Goal: Book appointment/travel/reservation

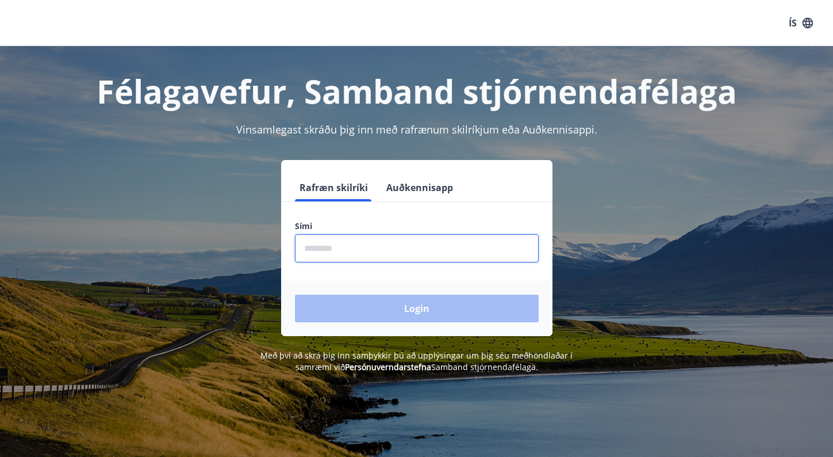
click at [331, 254] on input "phone" at bounding box center [417, 248] width 244 height 28
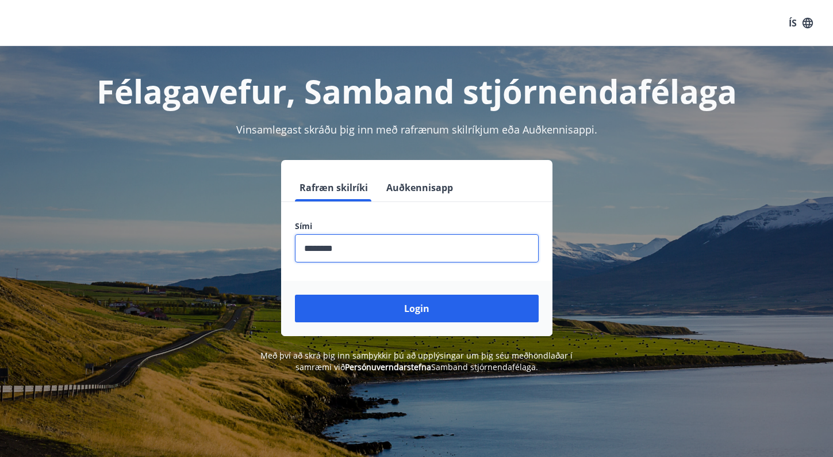
type input "********"
click at [295, 294] on button "Login" at bounding box center [417, 308] width 244 height 28
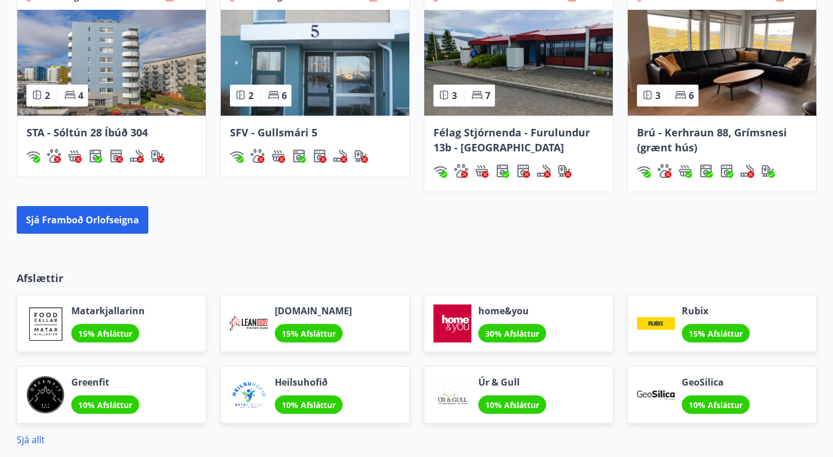
scroll to position [865, 0]
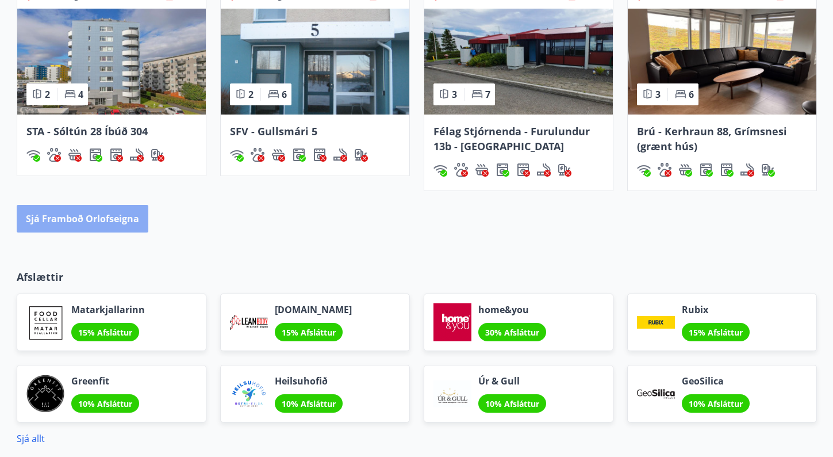
click at [85, 220] on button "Sjá framboð orlofseigna" at bounding box center [83, 219] width 132 height 28
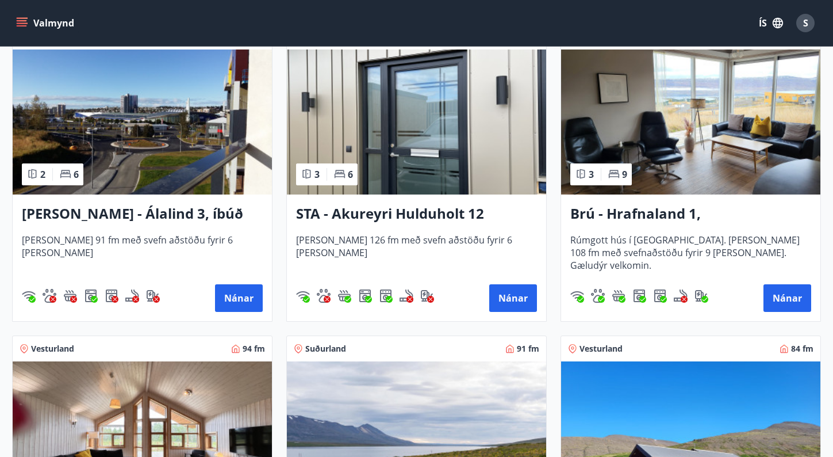
scroll to position [483, 0]
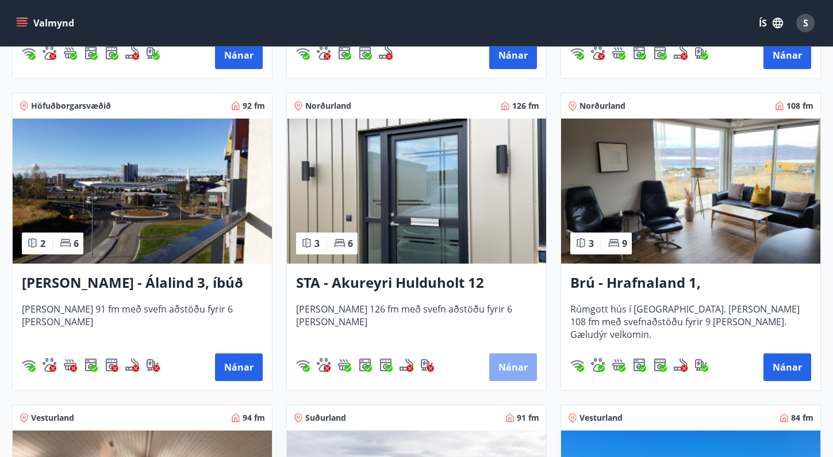
click at [507, 365] on button "Nánar" at bounding box center [513, 367] width 48 height 28
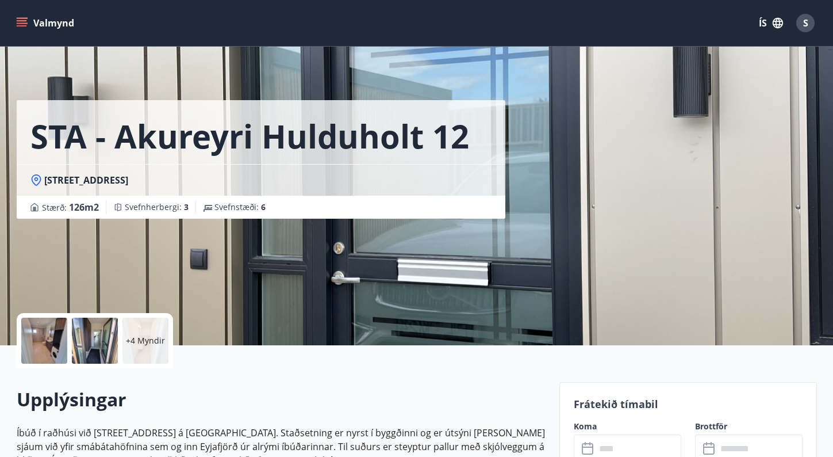
click at [624, 449] on input "text" at bounding box center [639, 448] width 86 height 28
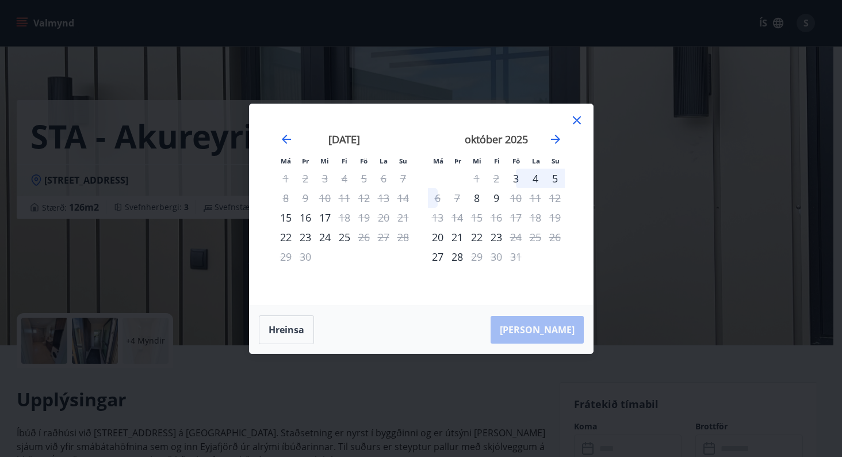
click at [405, 213] on div "21" at bounding box center [403, 218] width 20 height 20
click at [575, 124] on icon at bounding box center [577, 120] width 14 height 14
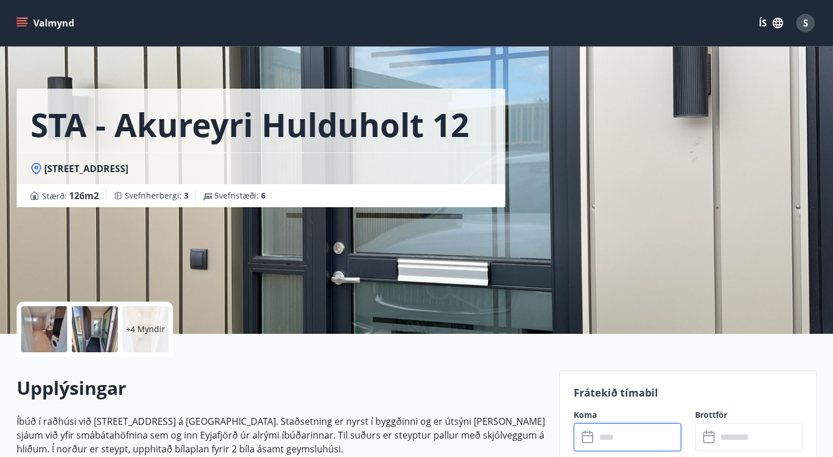
scroll to position [12, 0]
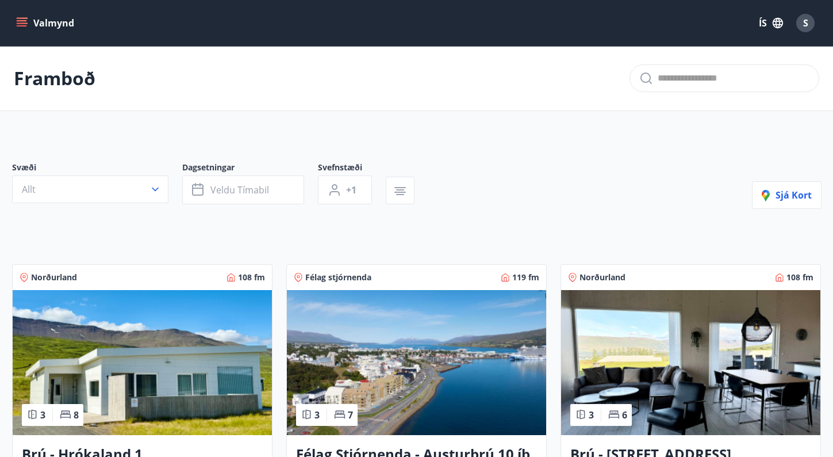
click at [148, 290] on img at bounding box center [142, 362] width 259 height 145
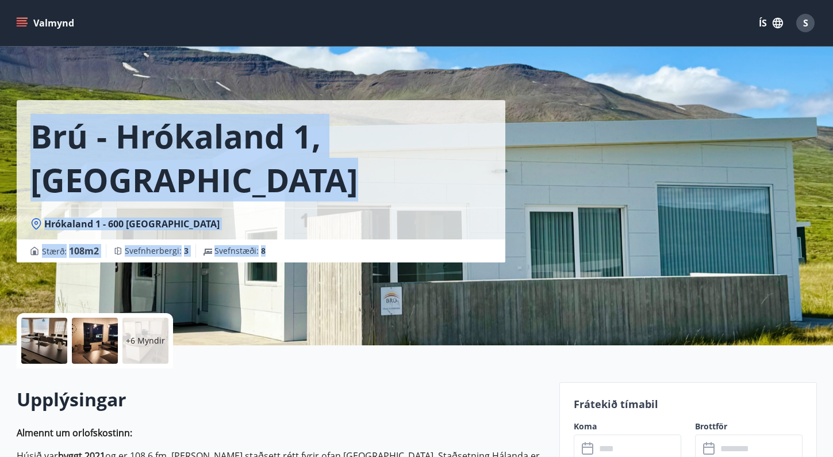
drag, startPoint x: 748, startPoint y: 232, endPoint x: 835, endPoint y: 97, distance: 160.7
drag, startPoint x: 835, startPoint y: 97, endPoint x: 726, endPoint y: 152, distance: 122.4
click at [726, 152] on div "Brú - Hrókaland 1, Akureyri Hrókaland 1 - 600 Akureyri Stærð : 108 m2 Svefnherb…" at bounding box center [417, 172] width 801 height 345
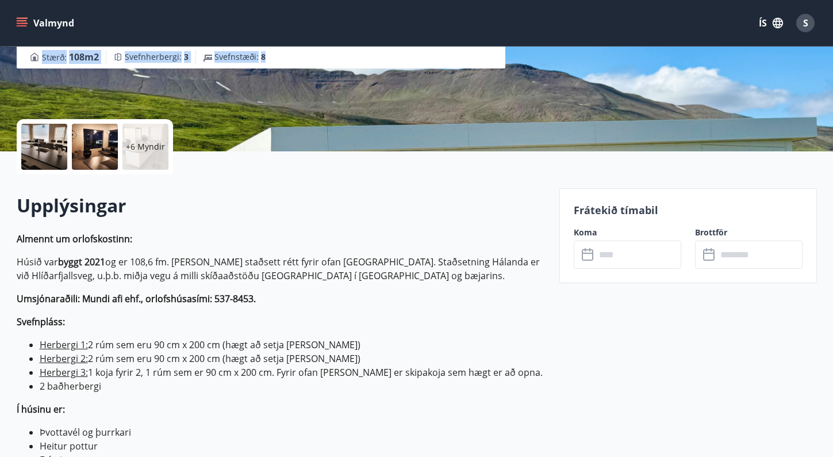
scroll to position [186, 0]
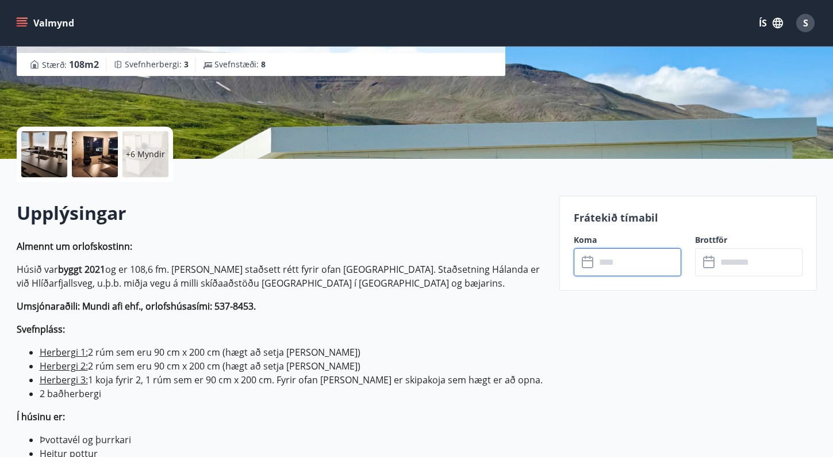
click at [598, 259] on input "text" at bounding box center [639, 262] width 86 height 28
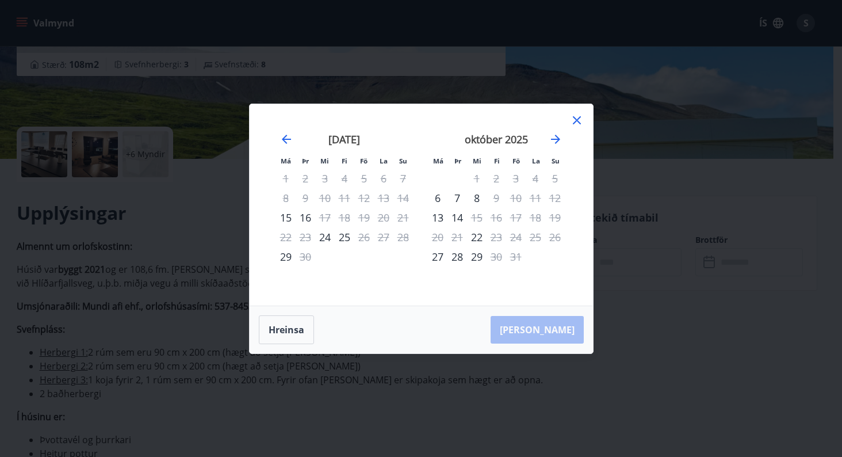
click at [575, 123] on icon at bounding box center [577, 120] width 14 height 14
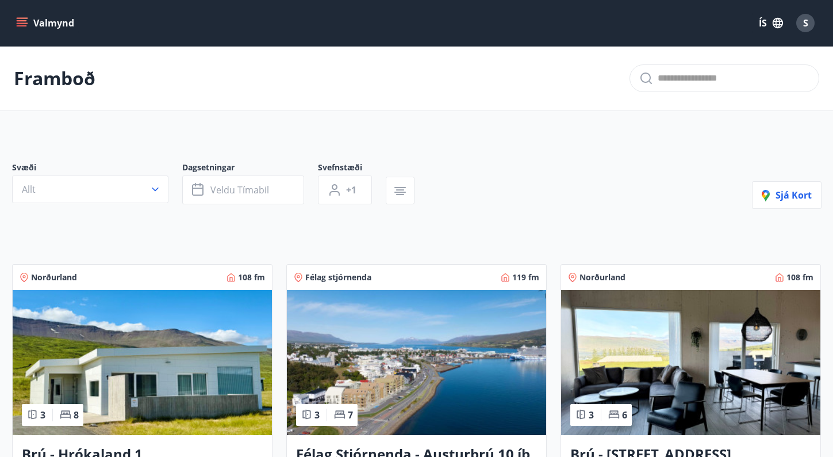
click at [370, 384] on img at bounding box center [416, 362] width 259 height 145
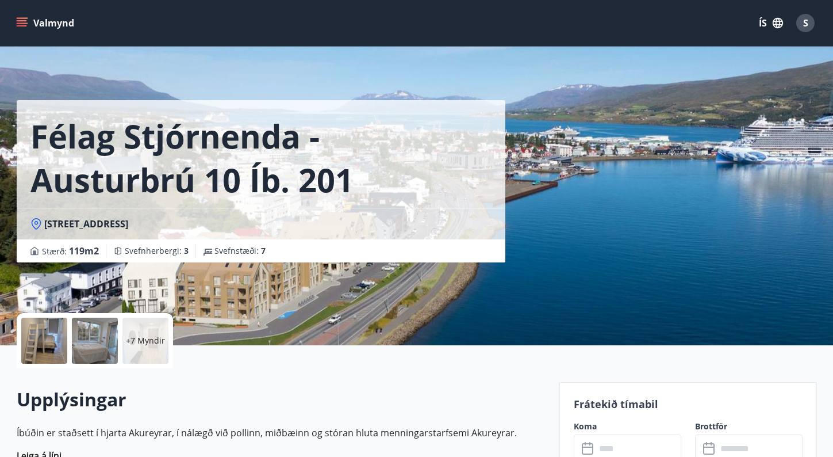
click at [594, 447] on icon at bounding box center [589, 449] width 14 height 14
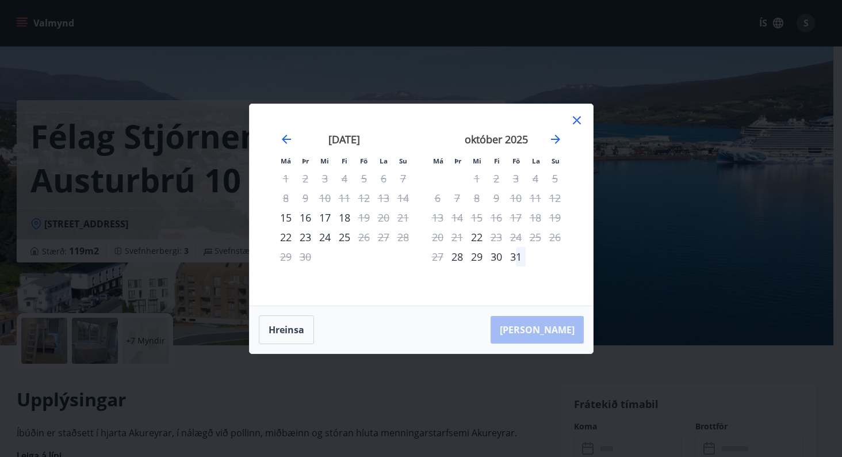
click at [579, 117] on icon at bounding box center [577, 120] width 8 height 8
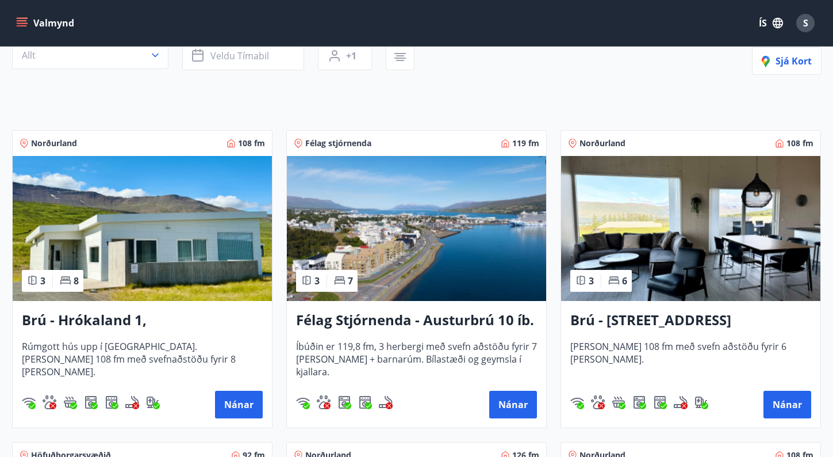
scroll to position [158, 0]
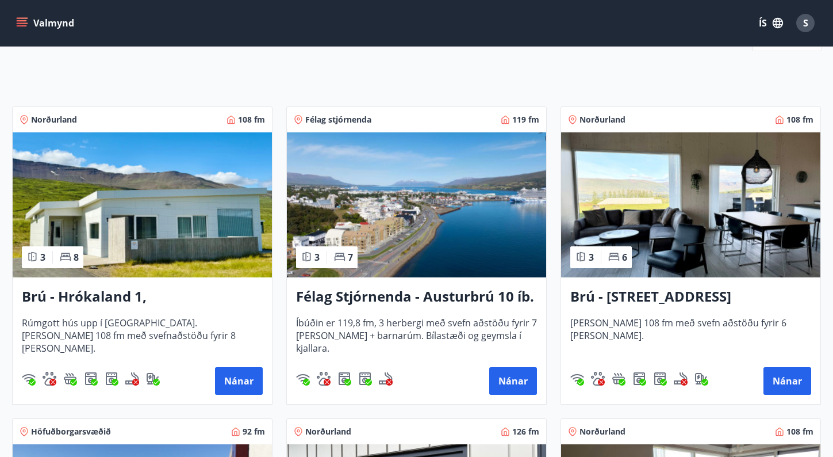
click at [654, 208] on img at bounding box center [690, 204] width 259 height 145
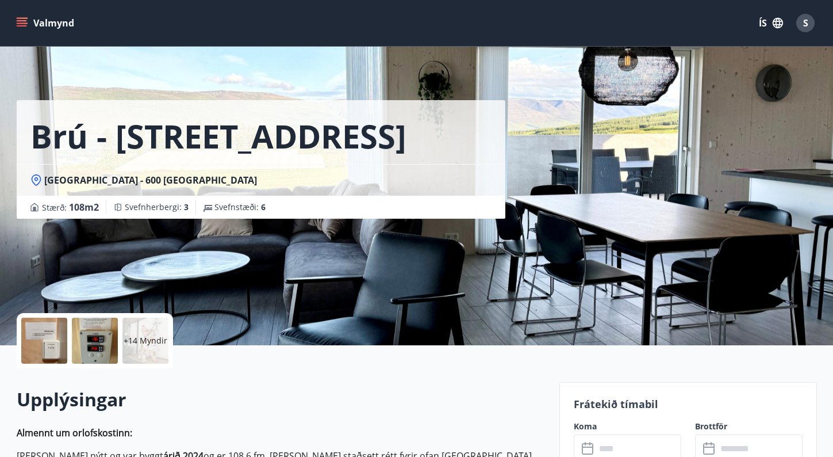
click at [588, 442] on icon at bounding box center [589, 449] width 14 height 14
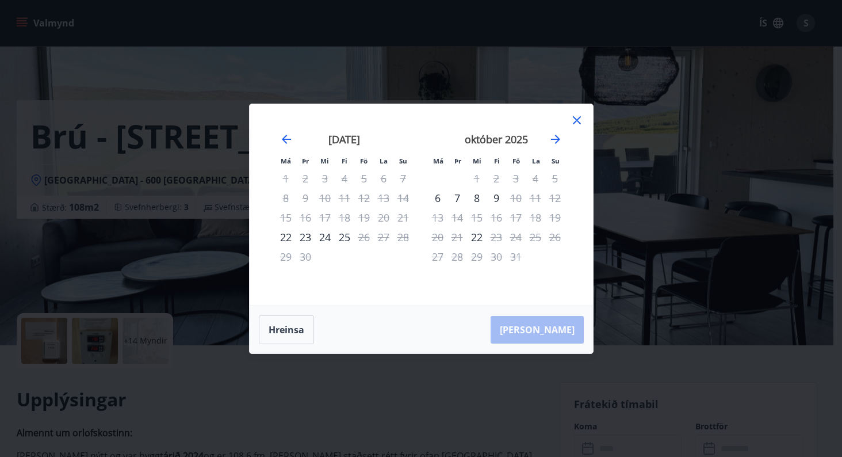
click at [576, 123] on icon at bounding box center [577, 120] width 14 height 14
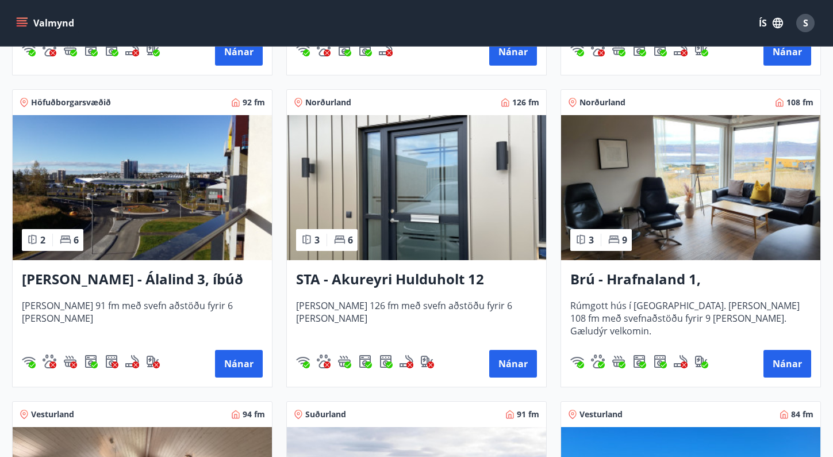
scroll to position [501, 0]
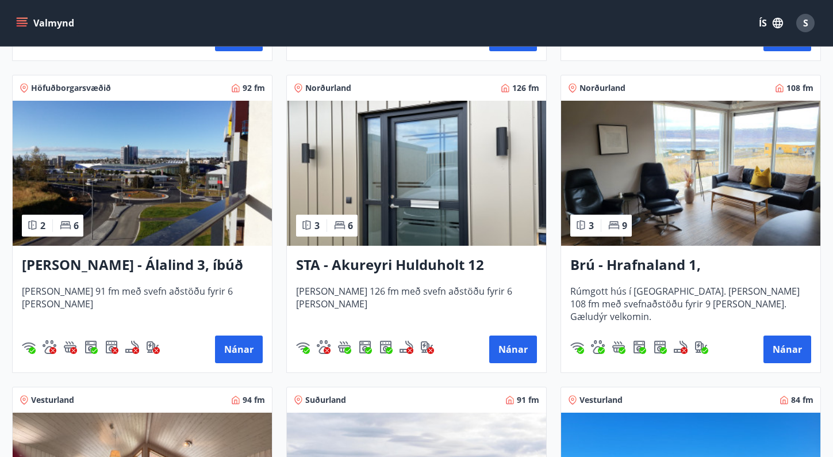
click at [715, 200] on img at bounding box center [690, 173] width 259 height 145
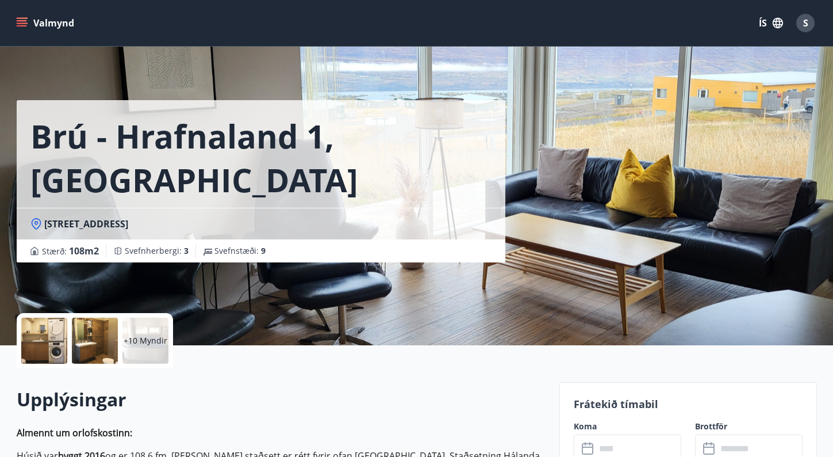
click at [584, 449] on icon at bounding box center [589, 449] width 14 height 14
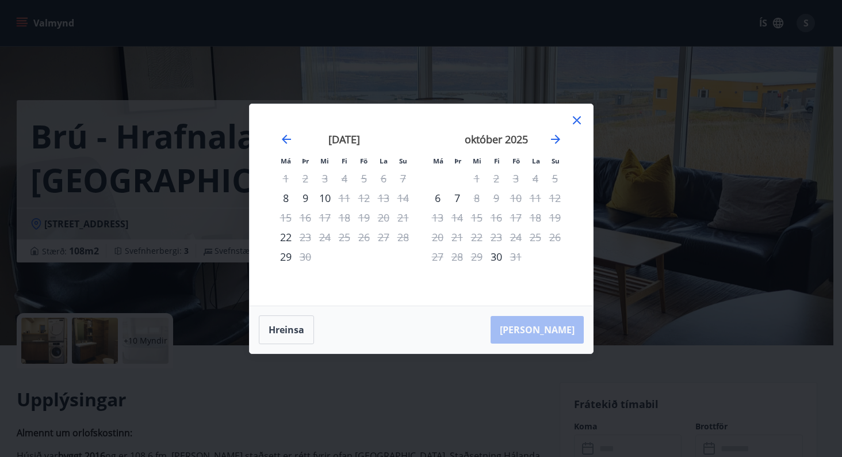
click at [577, 120] on icon at bounding box center [577, 120] width 2 height 2
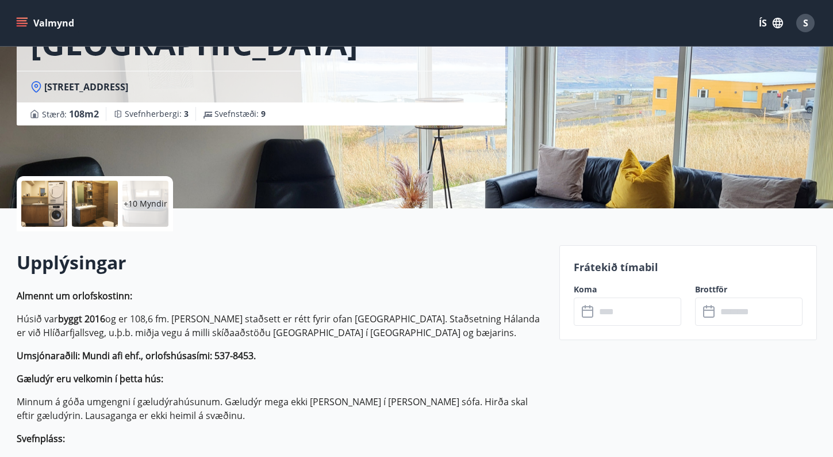
scroll to position [207, 0]
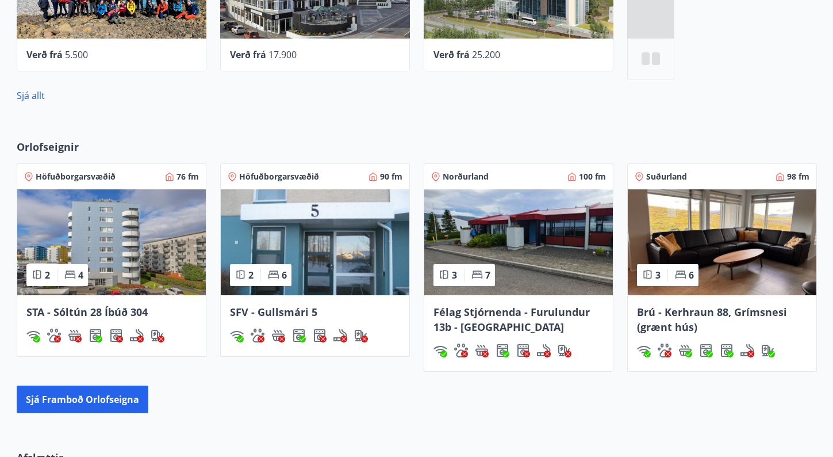
scroll to position [693, 0]
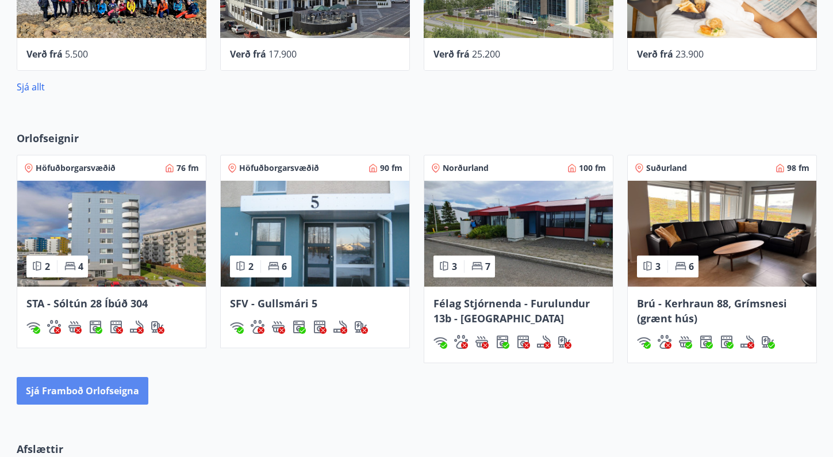
click at [97, 398] on button "Sjá framboð orlofseigna" at bounding box center [83, 391] width 132 height 28
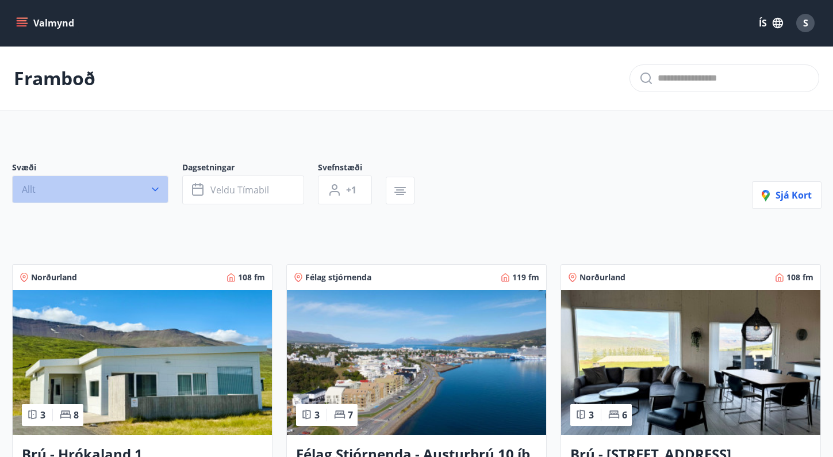
click at [147, 187] on button "Allt" at bounding box center [90, 189] width 156 height 28
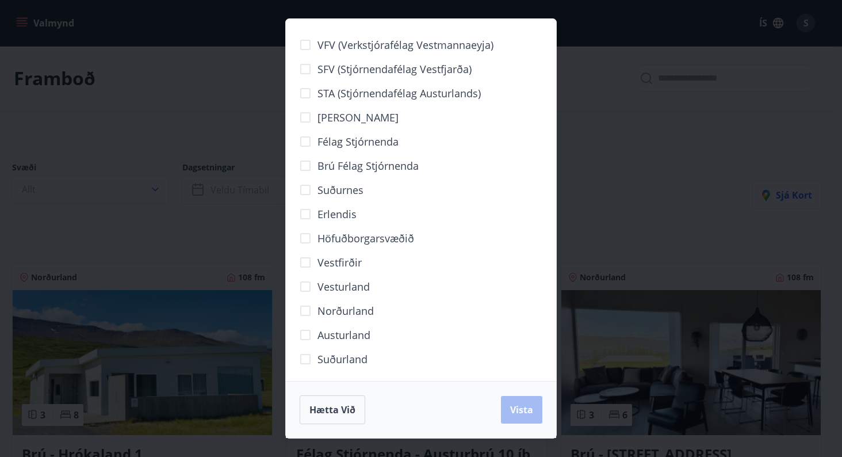
click at [334, 312] on span "Norðurland" at bounding box center [345, 310] width 56 height 15
click at [309, 399] on button "Hætta við" at bounding box center [333, 409] width 66 height 29
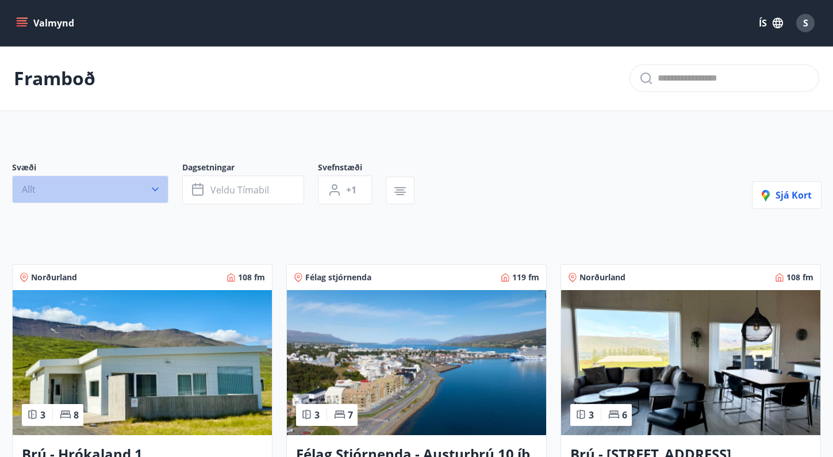
click at [162, 194] on button "Allt" at bounding box center [90, 189] width 156 height 28
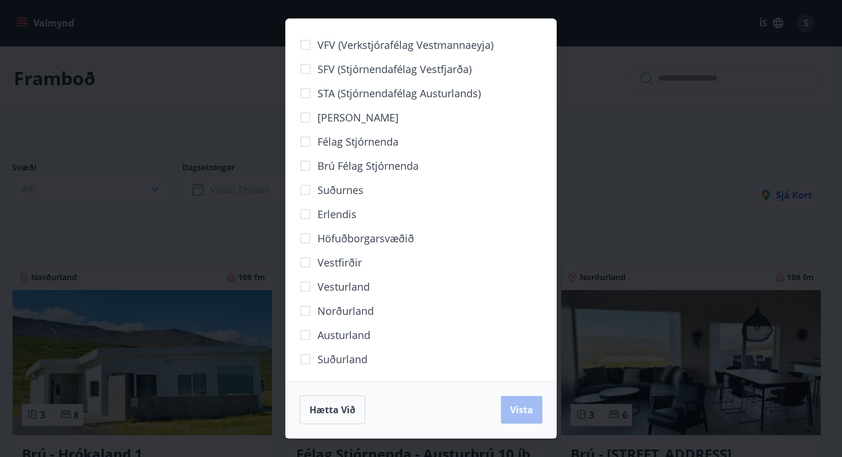
click at [221, 229] on div "VFV (Verkstjórafélag Vestmannaeyja) SFV (Stjórnendafélag Vestfjarða) STA (Stjór…" at bounding box center [421, 228] width 842 height 457
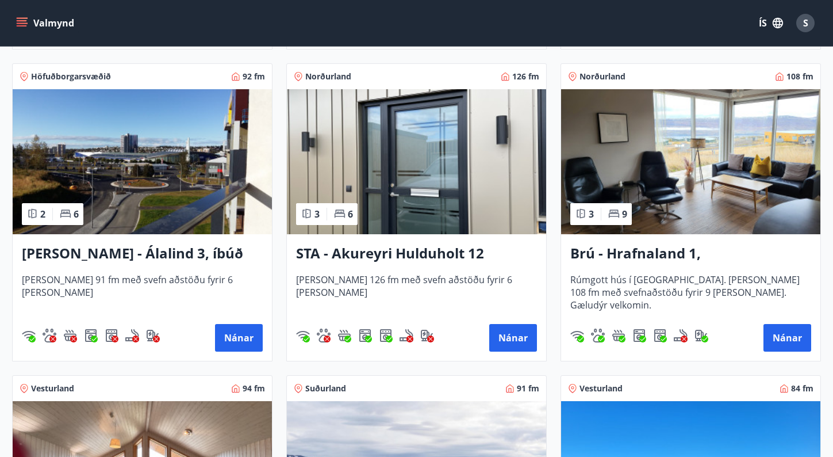
scroll to position [548, 0]
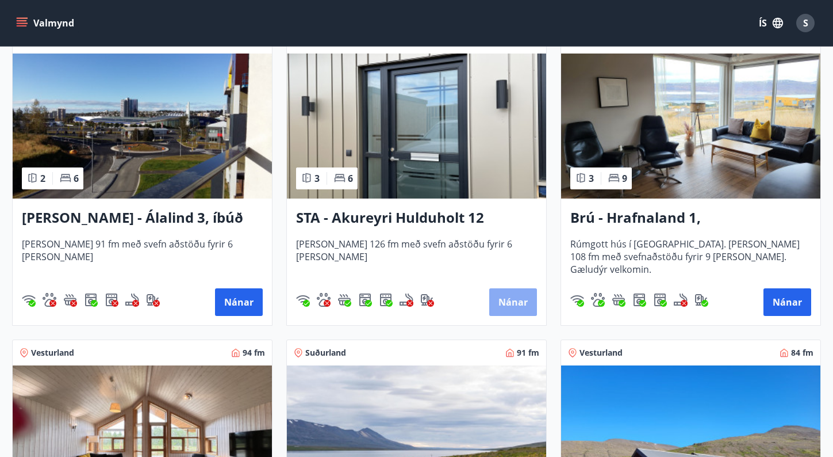
click at [526, 303] on button "Nánar" at bounding box center [513, 302] width 48 height 28
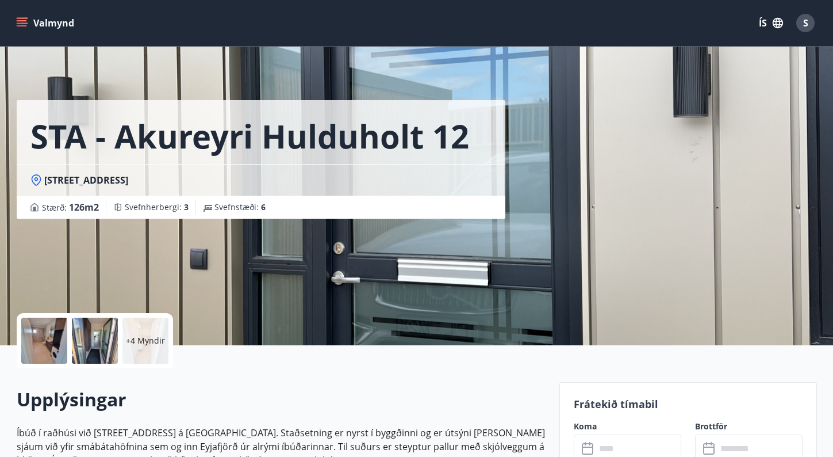
click at [720, 317] on div "STA - Akureyri Hulduholt 12 Hulduholt 12 - 603 Akureyri Stærð : 126 m2 Svefnher…" at bounding box center [417, 172] width 801 height 345
click at [596, 447] on input "text" at bounding box center [639, 448] width 86 height 28
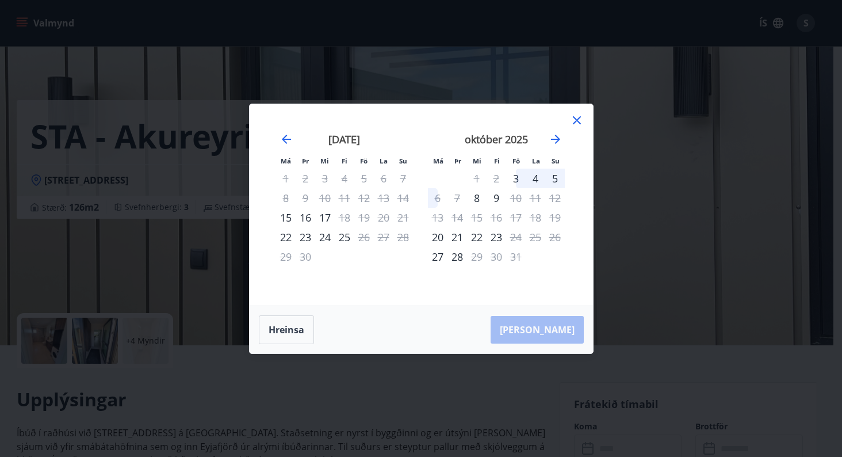
click at [572, 123] on icon at bounding box center [577, 120] width 14 height 14
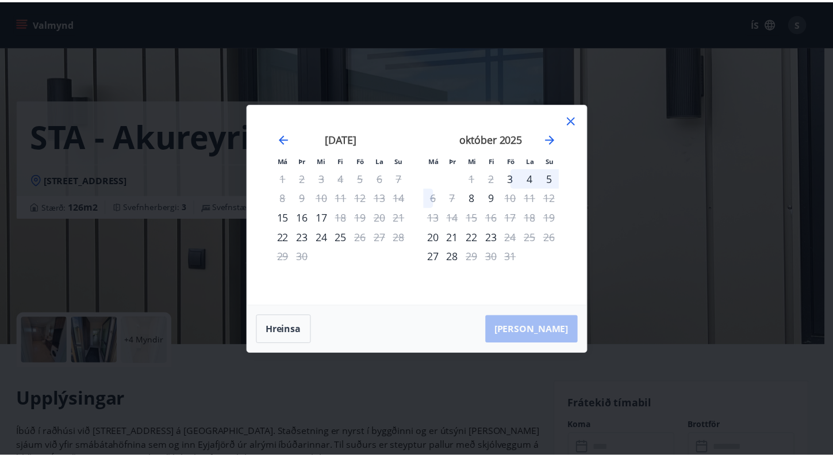
scroll to position [6, 0]
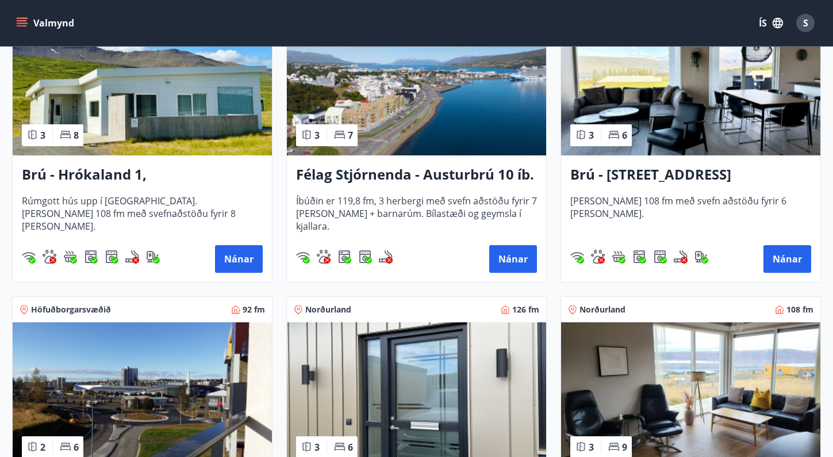
scroll to position [282, 0]
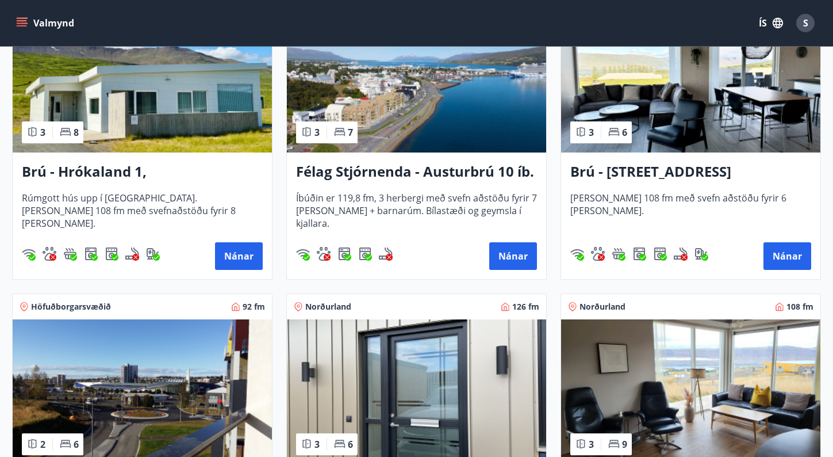
click at [396, 94] on img at bounding box center [416, 79] width 259 height 145
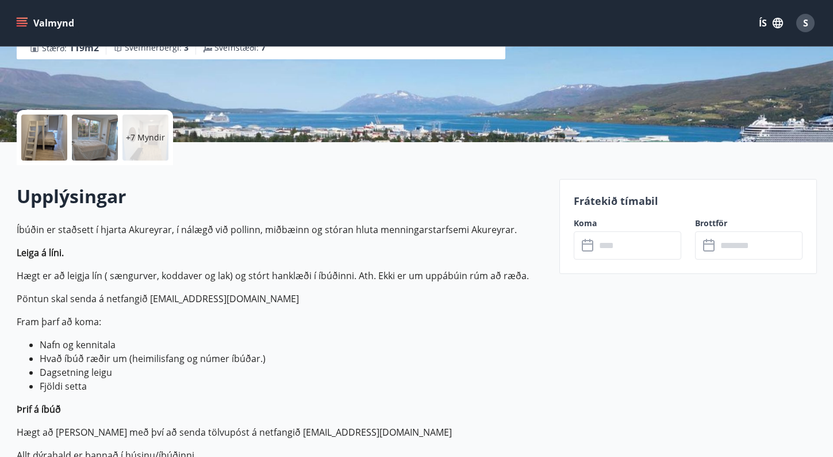
scroll to position [205, 0]
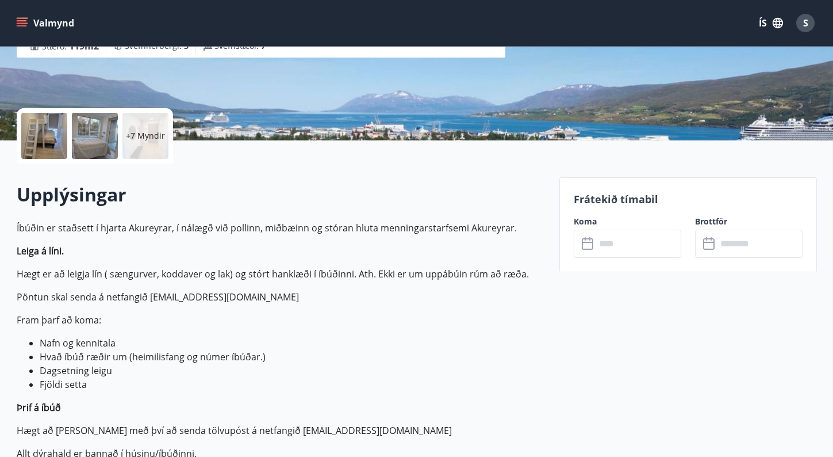
click at [591, 253] on div "​ ​" at bounding box center [628, 243] width 108 height 28
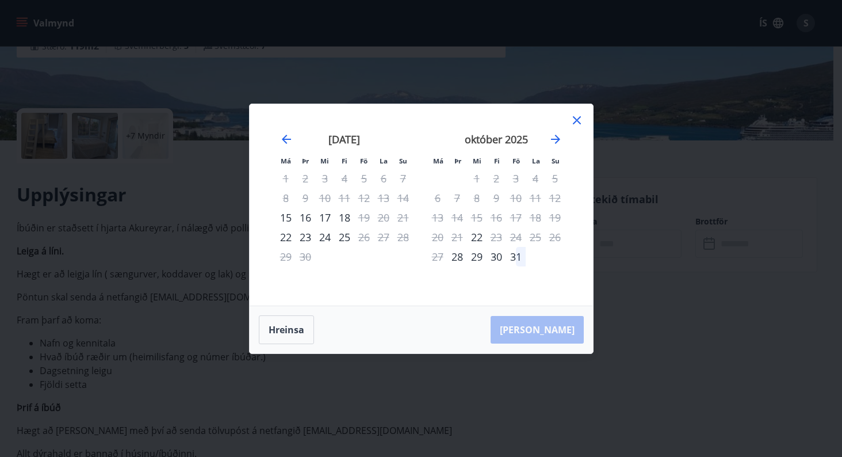
click at [580, 118] on icon at bounding box center [577, 120] width 14 height 14
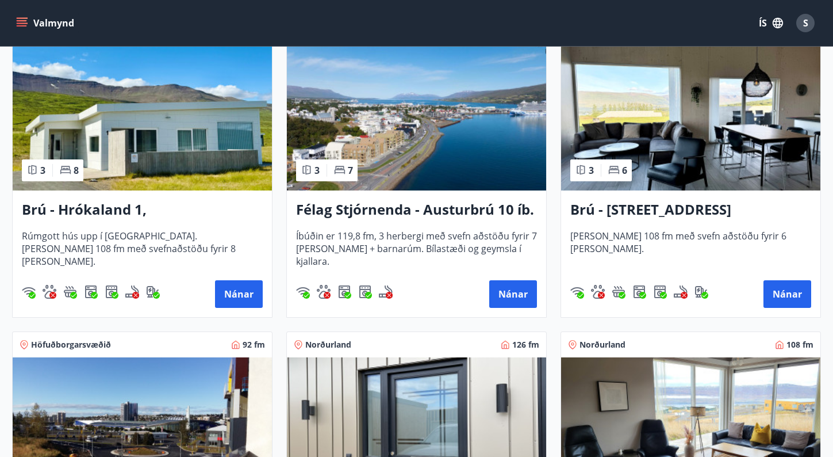
scroll to position [238, 0]
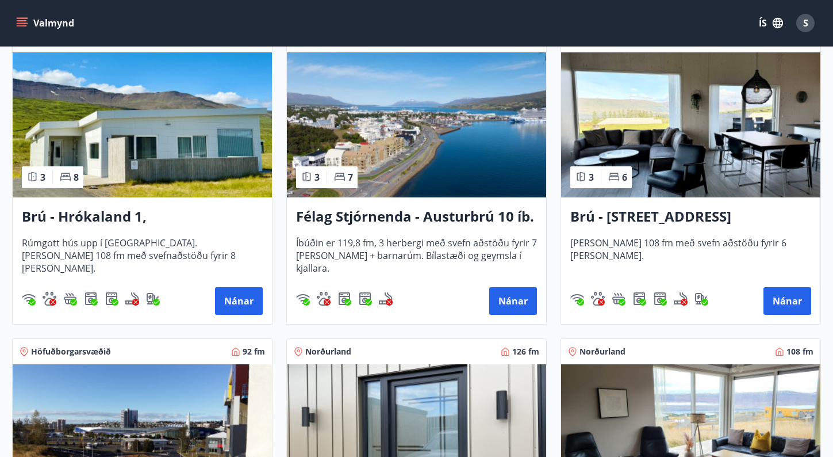
click at [361, 154] on img at bounding box center [416, 124] width 259 height 145
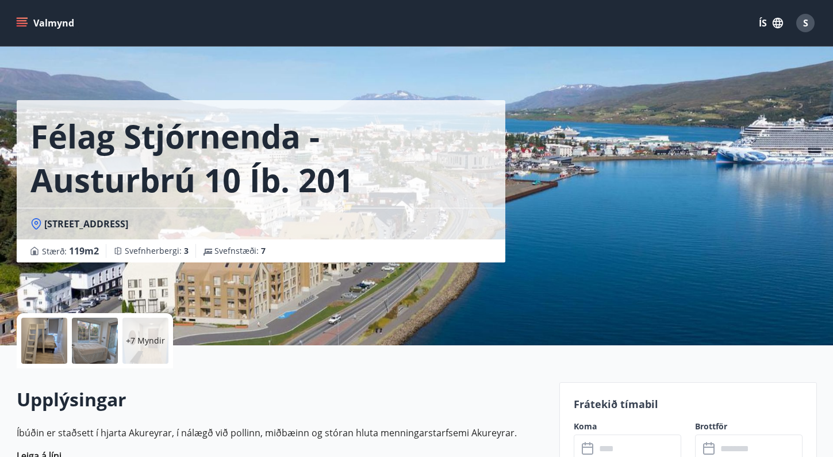
click at [35, 352] on div at bounding box center [44, 340] width 46 height 46
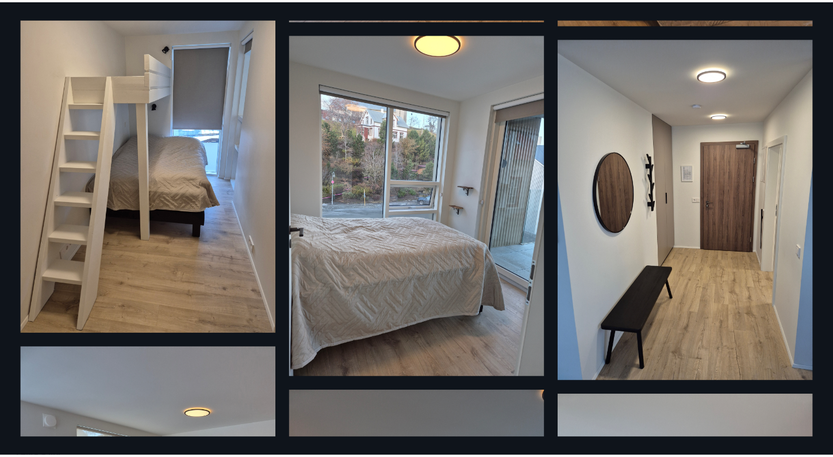
scroll to position [382, 0]
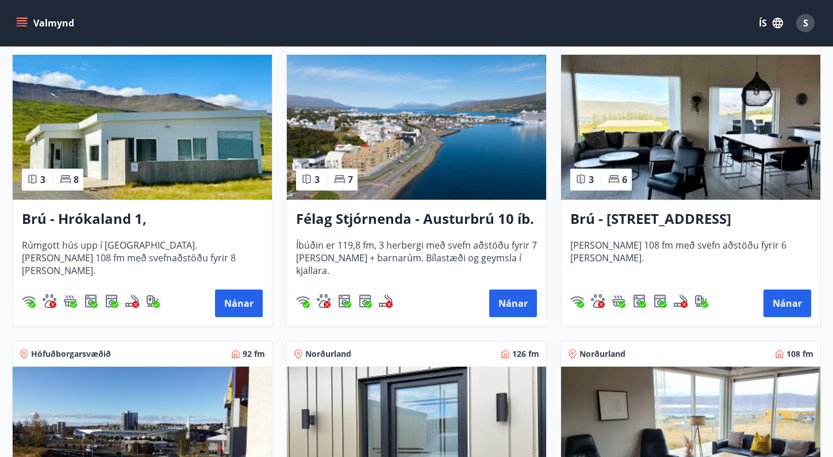
scroll to position [225, 0]
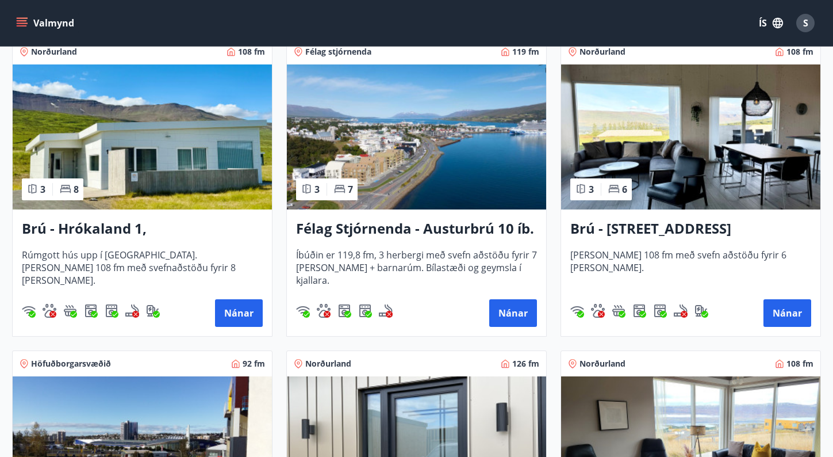
click at [681, 173] on img at bounding box center [690, 136] width 259 height 145
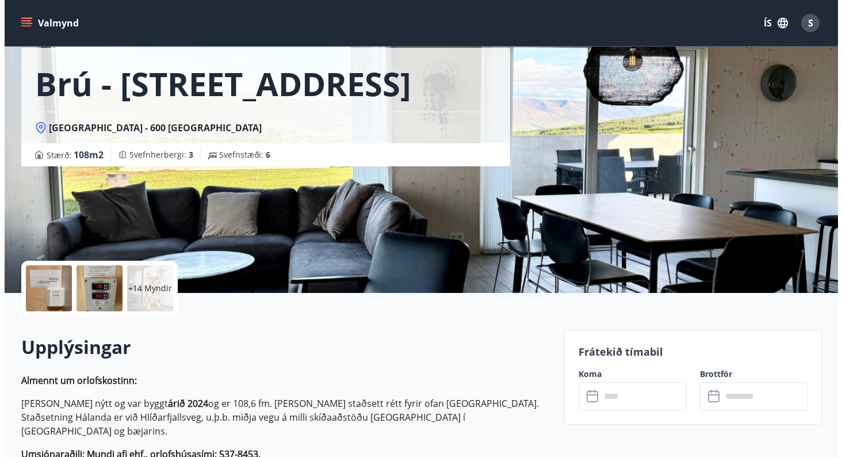
scroll to position [35, 0]
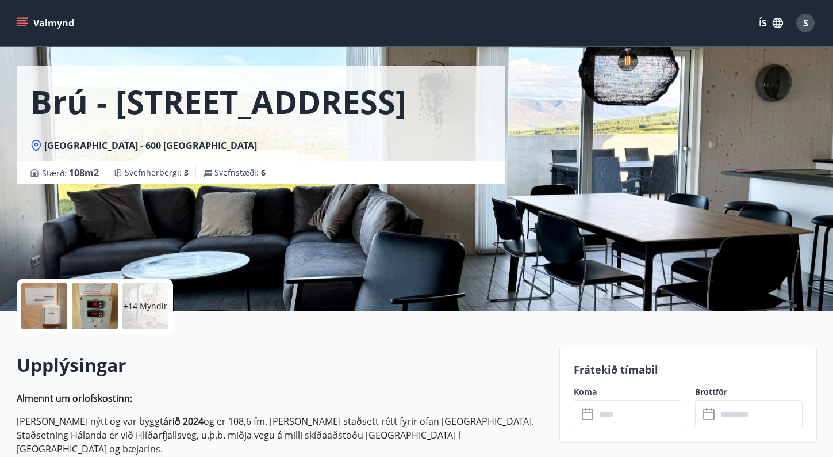
click at [59, 297] on div at bounding box center [44, 306] width 46 height 46
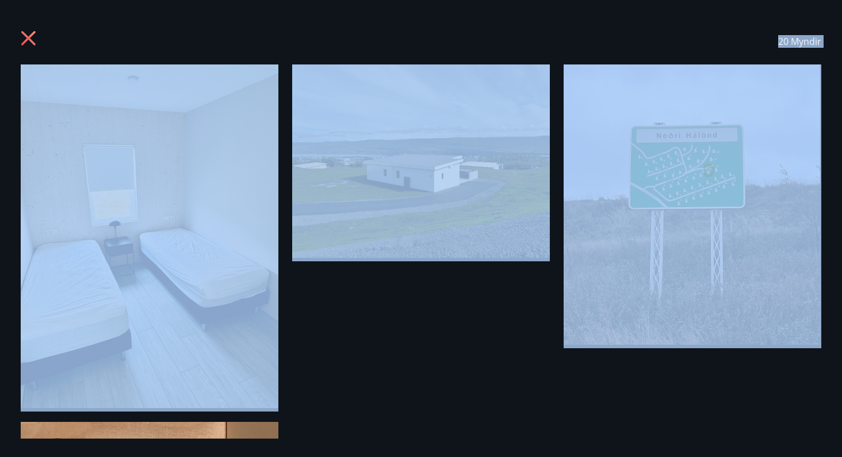
drag, startPoint x: 448, startPoint y: 334, endPoint x: 567, endPoint y: 109, distance: 253.9
click at [567, 109] on div "20 Myndir" at bounding box center [421, 228] width 828 height 420
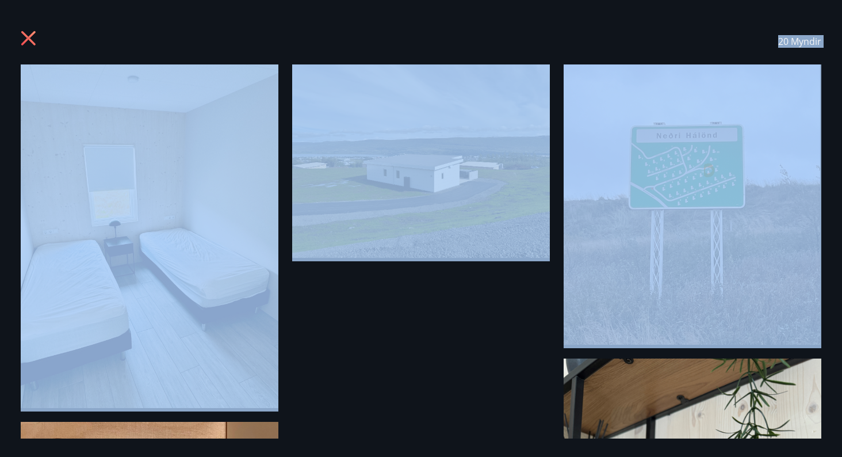
click at [515, 368] on div "20 Myndir" at bounding box center [421, 228] width 828 height 420
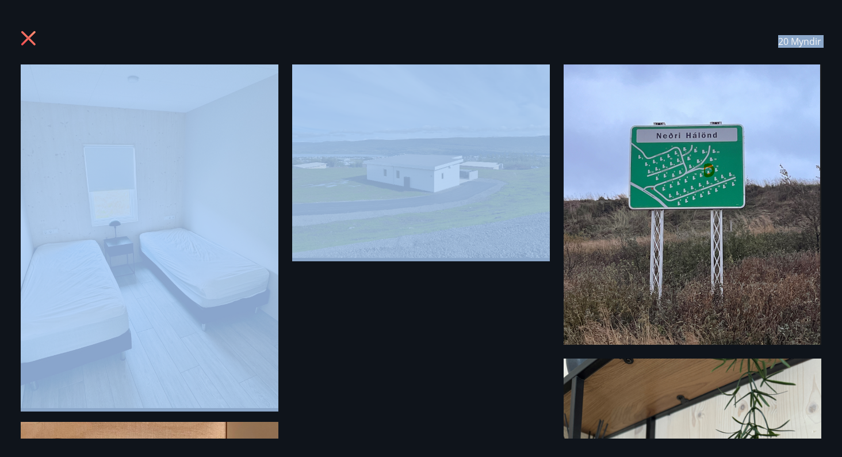
drag, startPoint x: 407, startPoint y: 374, endPoint x: 473, endPoint y: 151, distance: 232.6
click at [473, 151] on div "20 Myndir" at bounding box center [421, 228] width 828 height 420
click at [488, 372] on div "20 Myndir" at bounding box center [421, 228] width 828 height 420
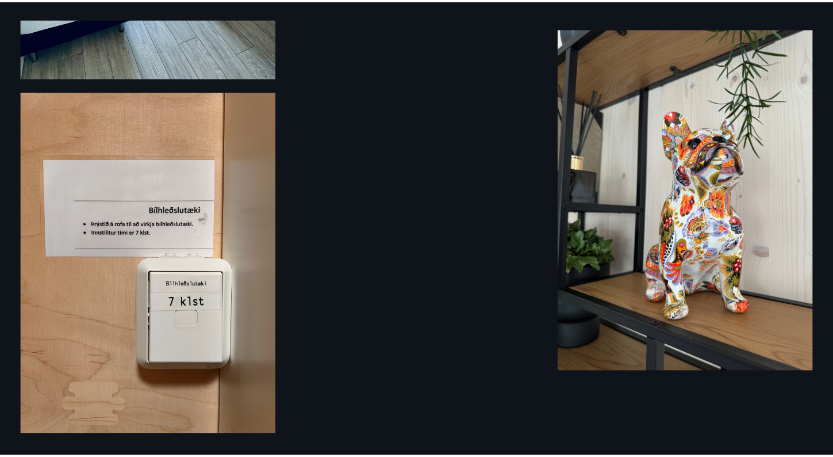
scroll to position [0, 0]
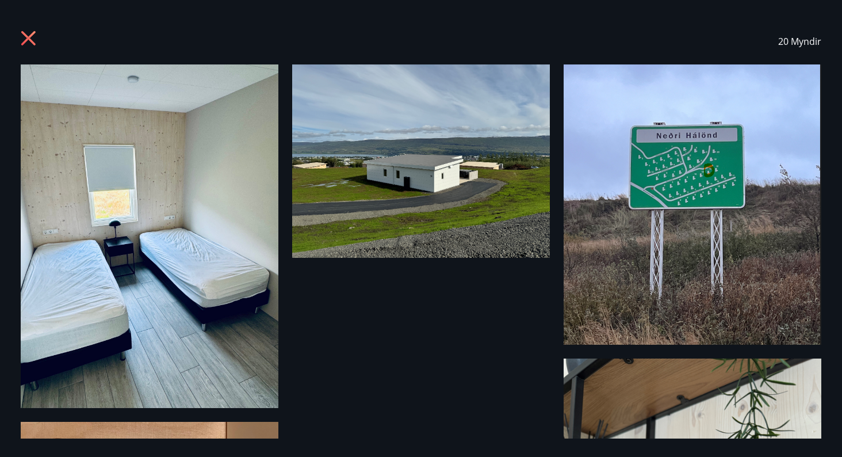
click at [29, 38] on icon at bounding box center [28, 38] width 3 height 3
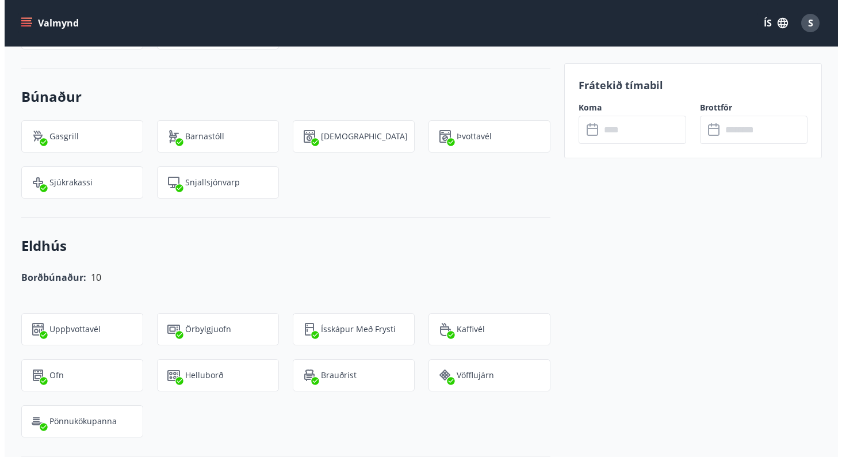
scroll to position [1111, 0]
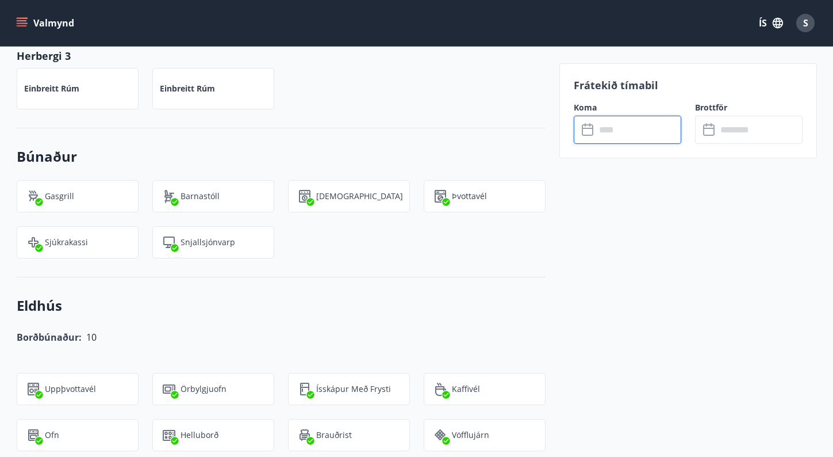
click at [604, 126] on input "text" at bounding box center [639, 130] width 86 height 28
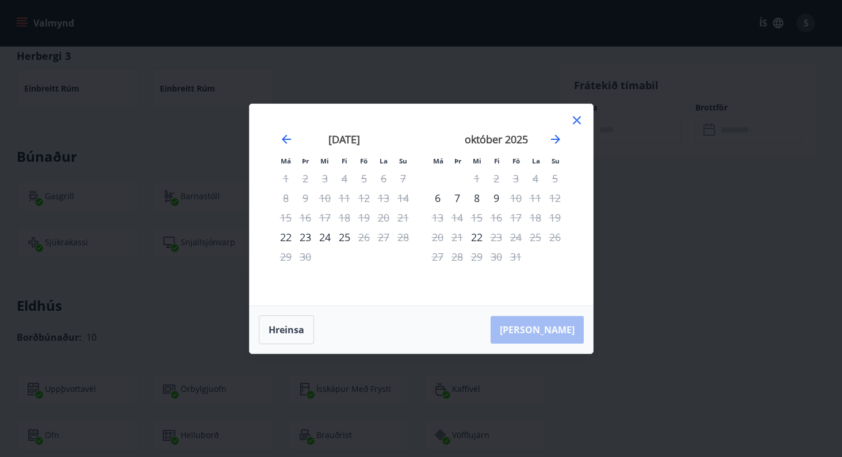
click at [361, 298] on div "Má Þr Mi Fi Fö La Su Má Þr Mi Fi Fö La Su ágúst 2025 1 2 3 4 5 6 7 8 9 10 11 12…" at bounding box center [421, 204] width 343 height 201
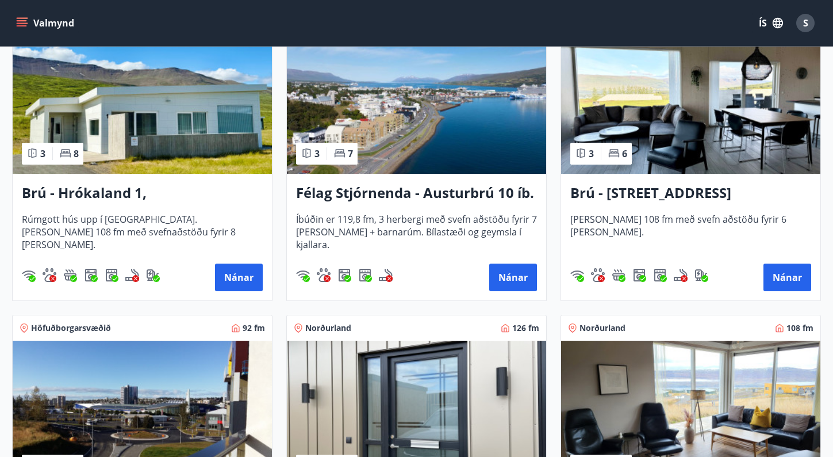
scroll to position [426, 0]
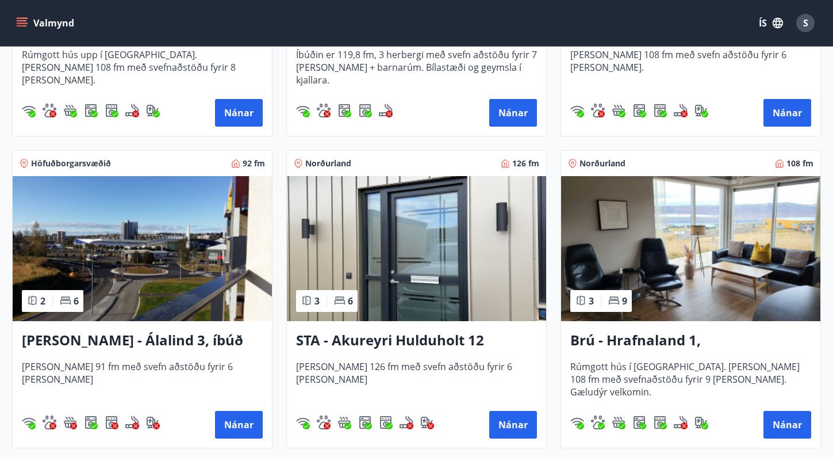
click at [658, 277] on img at bounding box center [690, 248] width 259 height 145
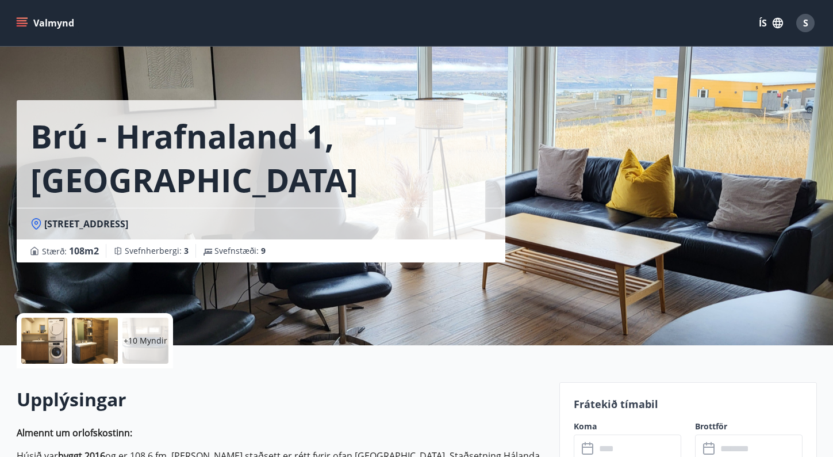
scroll to position [36, 0]
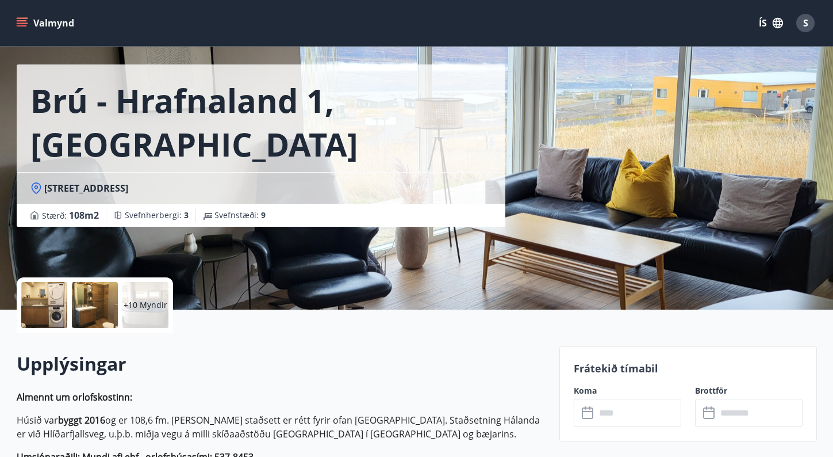
click at [594, 412] on icon at bounding box center [589, 413] width 14 height 14
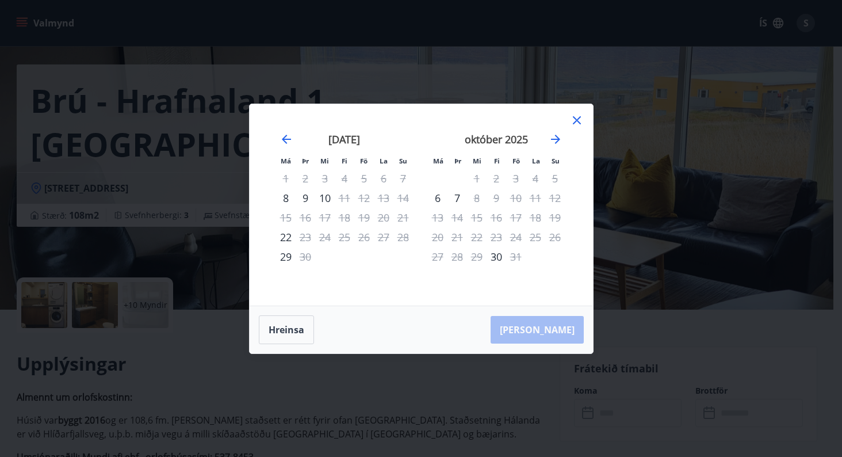
click at [577, 120] on icon at bounding box center [577, 120] width 2 height 2
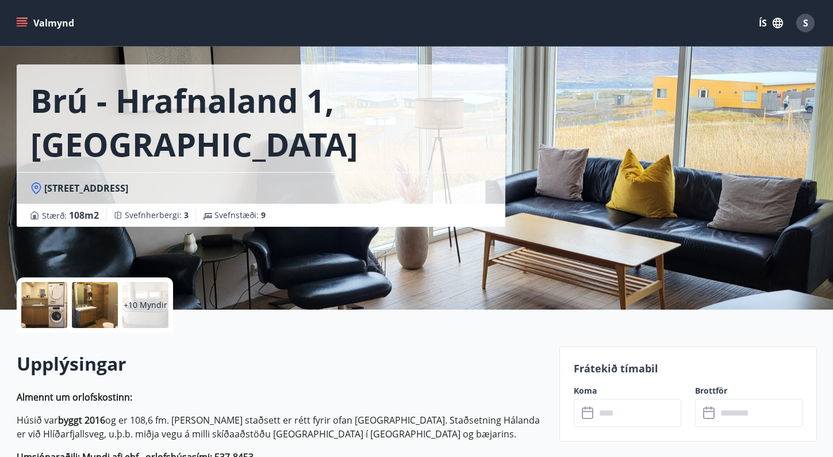
click at [588, 414] on icon at bounding box center [589, 413] width 14 height 14
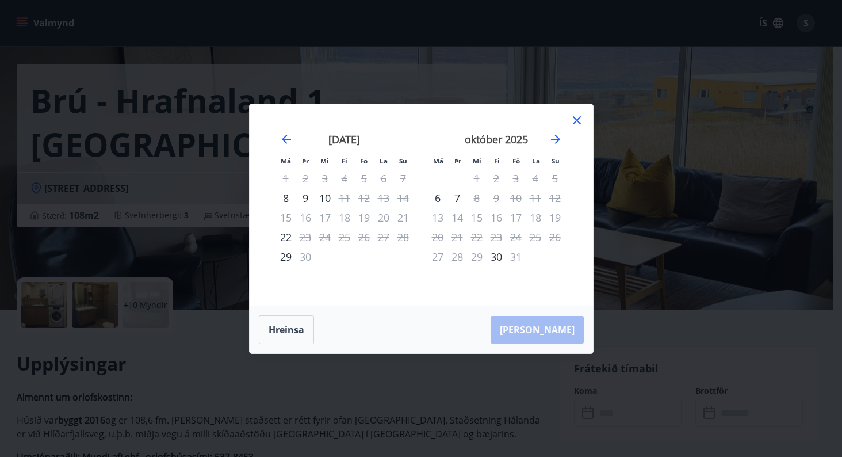
click at [577, 116] on icon at bounding box center [577, 120] width 14 height 14
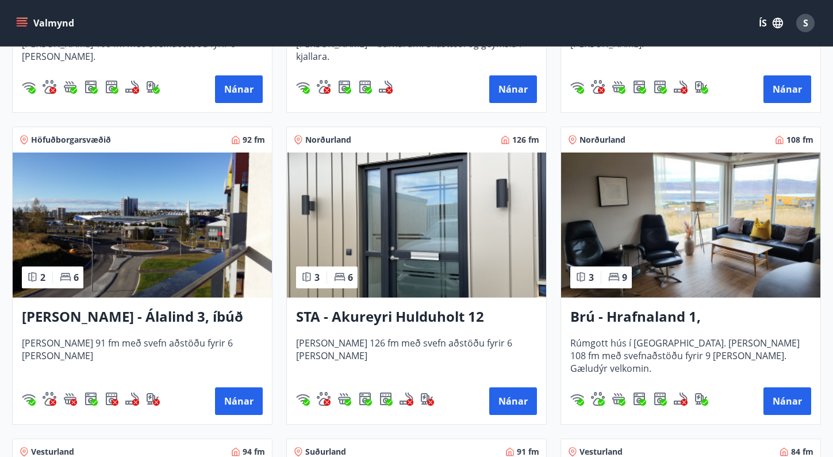
click at [405, 259] on img at bounding box center [416, 224] width 259 height 145
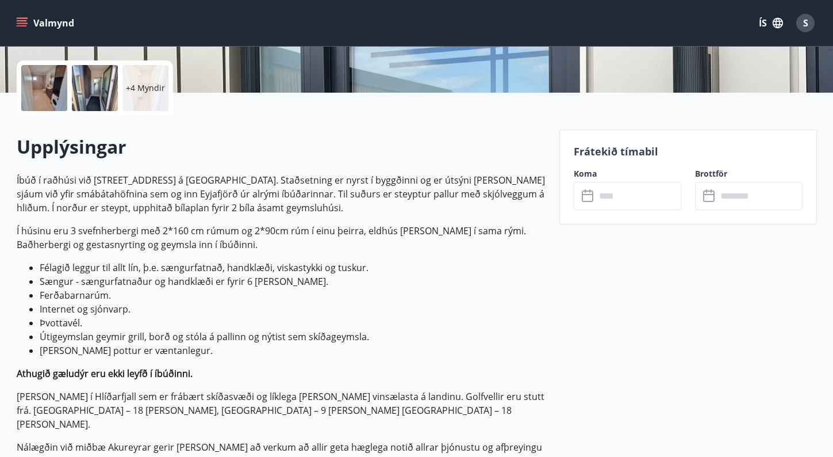
scroll to position [257, 0]
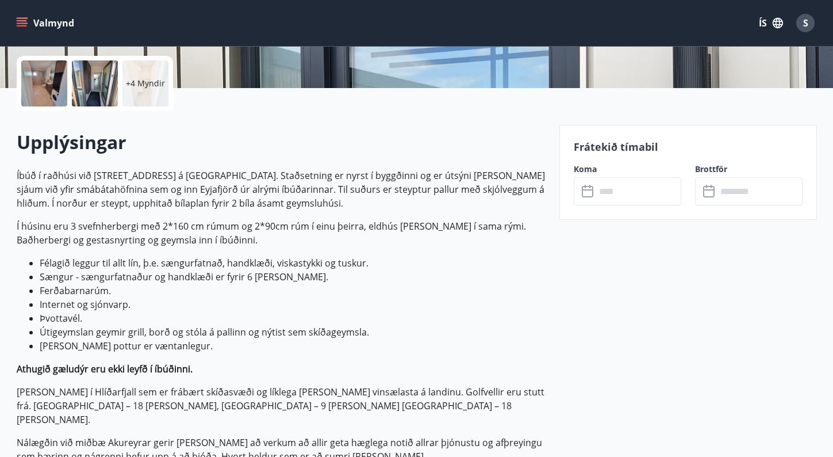
click at [587, 195] on icon at bounding box center [589, 192] width 14 height 14
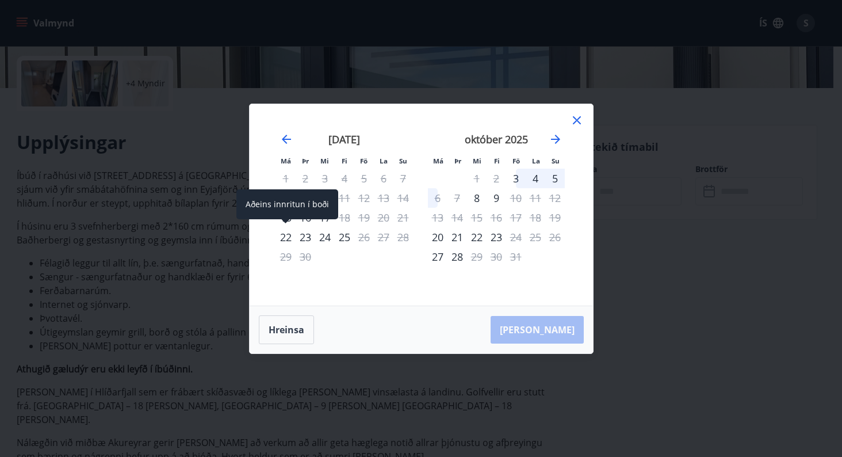
click at [286, 238] on div "22" at bounding box center [286, 237] width 20 height 20
click at [289, 235] on div "22" at bounding box center [286, 237] width 20 height 20
click at [324, 234] on div "24" at bounding box center [325, 237] width 20 height 20
click at [290, 232] on div "22" at bounding box center [286, 237] width 20 height 20
click at [327, 236] on div "24" at bounding box center [325, 237] width 20 height 20
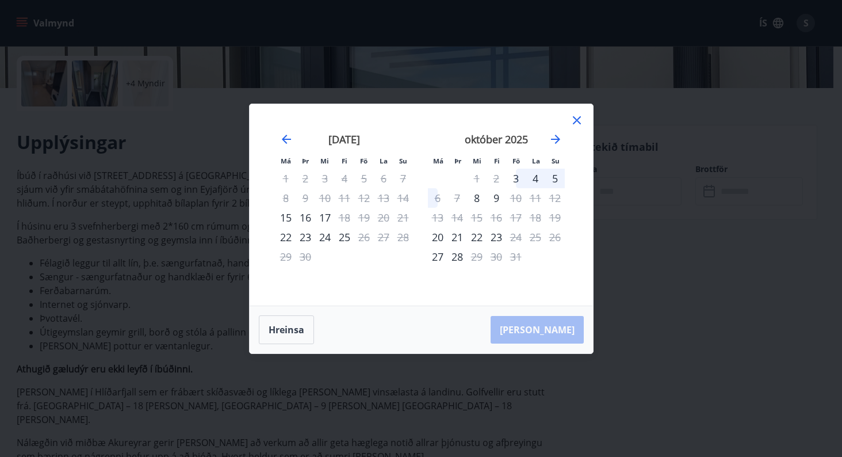
click at [307, 234] on div "23" at bounding box center [306, 237] width 20 height 20
click at [341, 235] on div "25" at bounding box center [345, 237] width 20 height 20
click at [552, 324] on div "Hreinsa Taka Frá" at bounding box center [421, 329] width 343 height 47
drag, startPoint x: 334, startPoint y: 243, endPoint x: 387, endPoint y: 255, distance: 53.7
click at [344, 257] on tbody "1 2 3 4 5 6 7 8 9 10 11 12 13 14 15 16 17 18 19 20 21 22 23 24 25 26 27 28 29 30" at bounding box center [344, 218] width 137 height 98
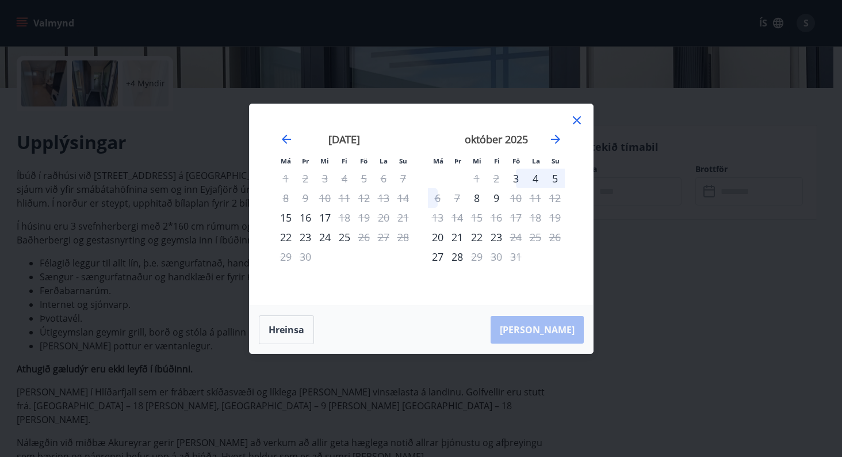
click at [273, 159] on div "Má Þr Mi Fi Fö La Su" at bounding box center [345, 160] width 152 height 13
click at [577, 120] on icon at bounding box center [577, 120] width 8 height 8
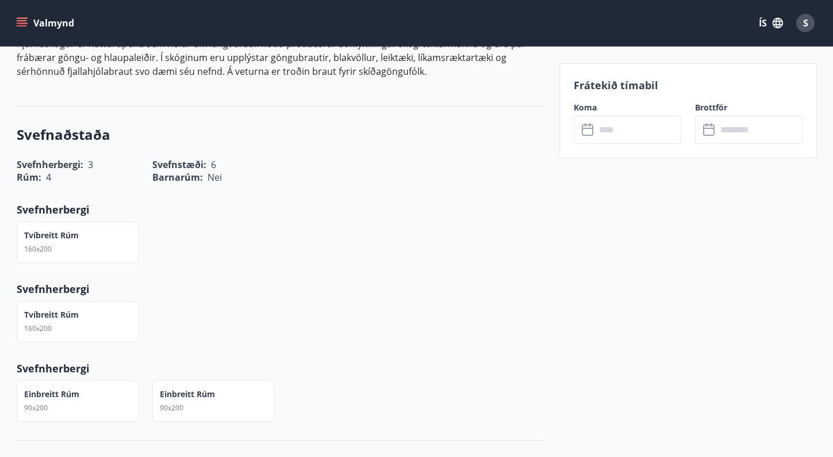
scroll to position [0, 0]
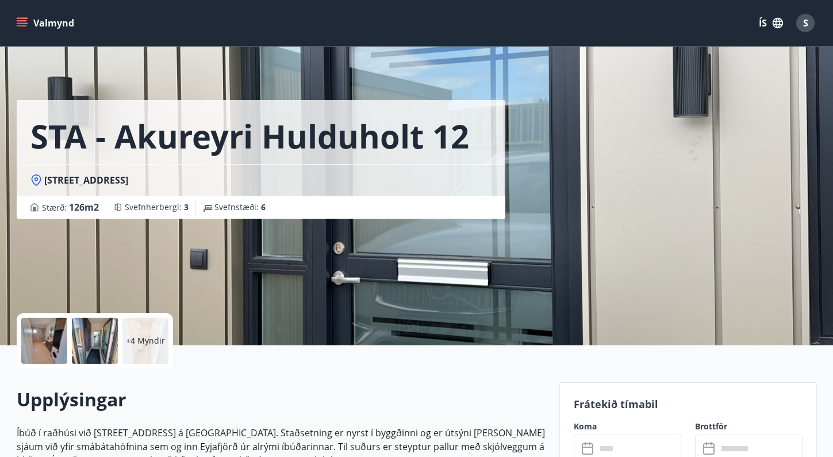
click at [481, 227] on div "STA - Akureyri Hulduholt 12 Hulduholt 12 - 603 Akureyri Stærð : 126 m2 Svefnher…" at bounding box center [284, 172] width 534 height 345
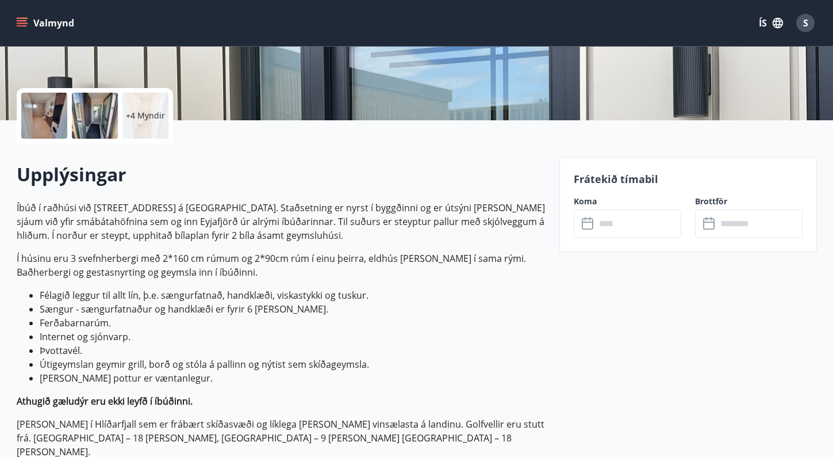
scroll to position [230, 0]
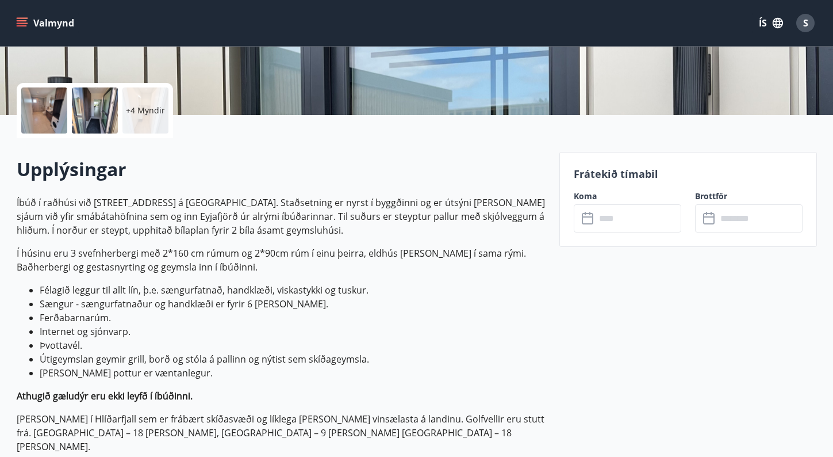
click at [615, 175] on p "Frátekið tímabil" at bounding box center [688, 173] width 229 height 15
click at [590, 208] on div "​ ​" at bounding box center [628, 218] width 108 height 28
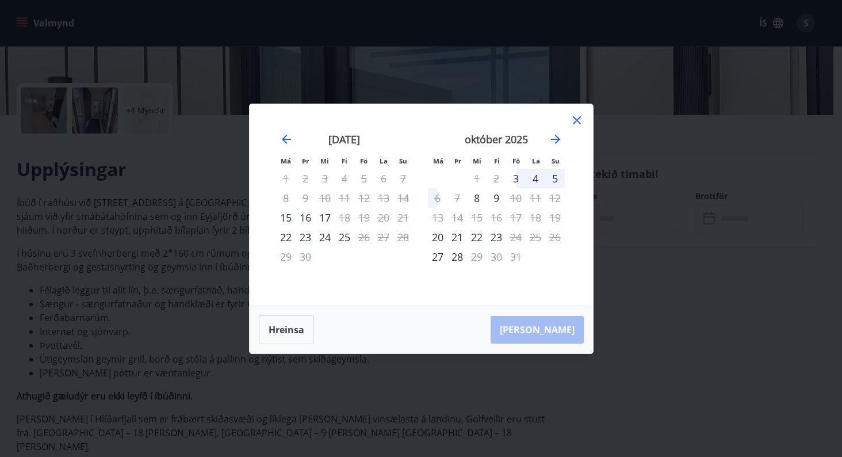
click at [552, 315] on div "Hreinsa Taka Frá" at bounding box center [421, 329] width 343 height 47
click at [538, 349] on div "Hreinsa Taka Frá" at bounding box center [421, 329] width 343 height 47
click at [265, 327] on button "Hreinsa" at bounding box center [286, 329] width 55 height 29
click at [309, 224] on div "16" at bounding box center [306, 218] width 20 height 20
click at [289, 217] on div "15" at bounding box center [286, 218] width 20 height 20
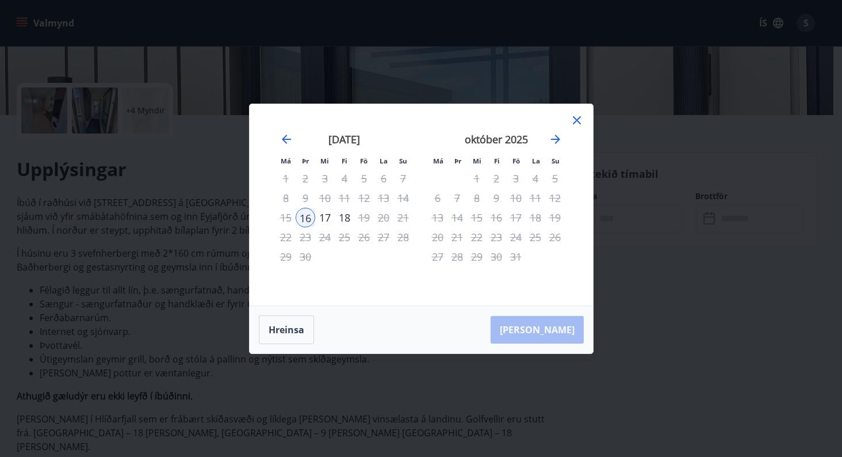
click at [289, 238] on div "22" at bounding box center [286, 237] width 20 height 20
click at [278, 327] on button "Hreinsa" at bounding box center [286, 329] width 55 height 29
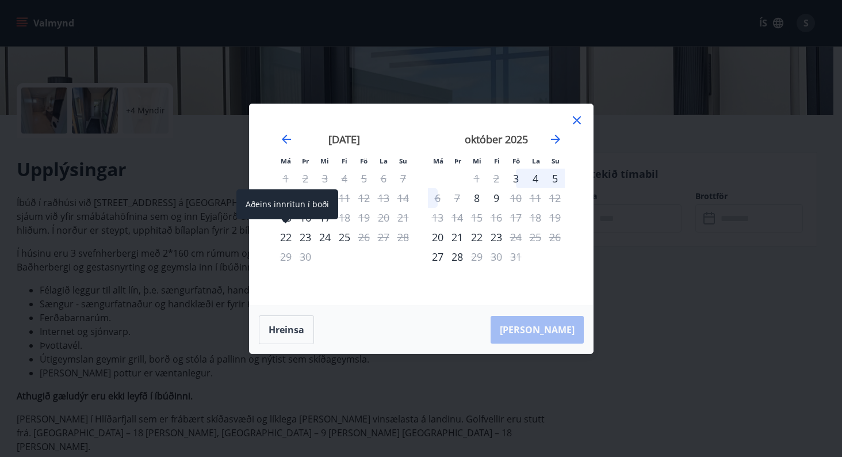
click at [287, 238] on div "22" at bounding box center [286, 237] width 20 height 20
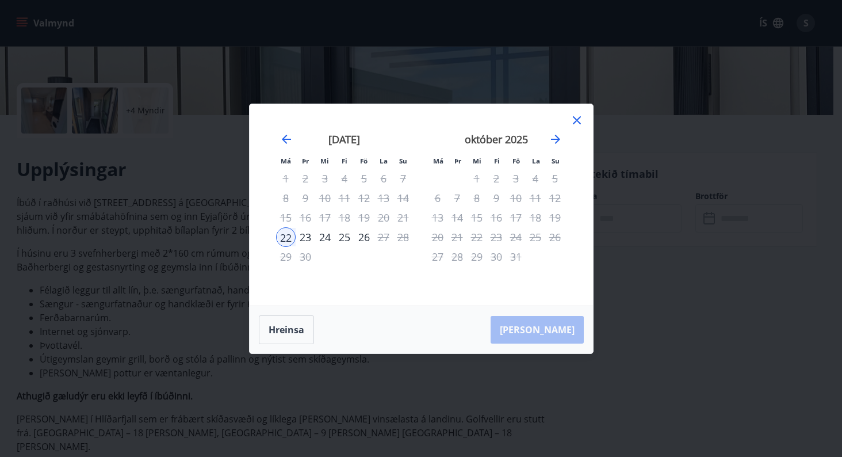
click at [327, 238] on div "24" at bounding box center [325, 237] width 20 height 20
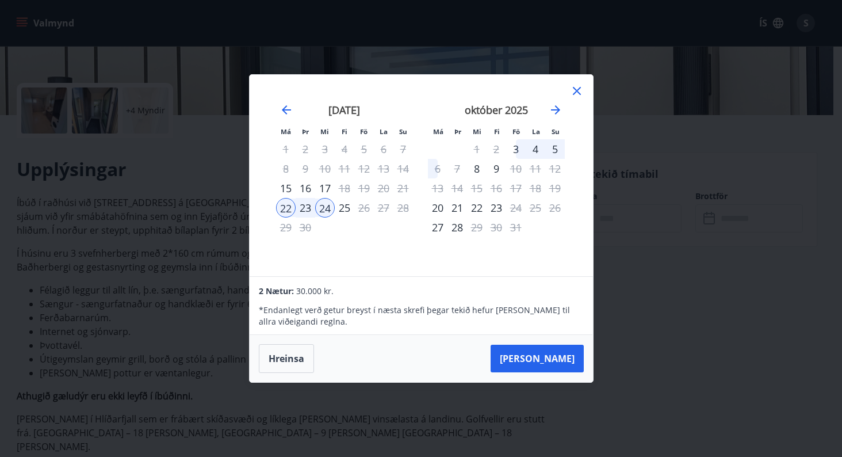
click at [342, 206] on div "25" at bounding box center [345, 208] width 20 height 20
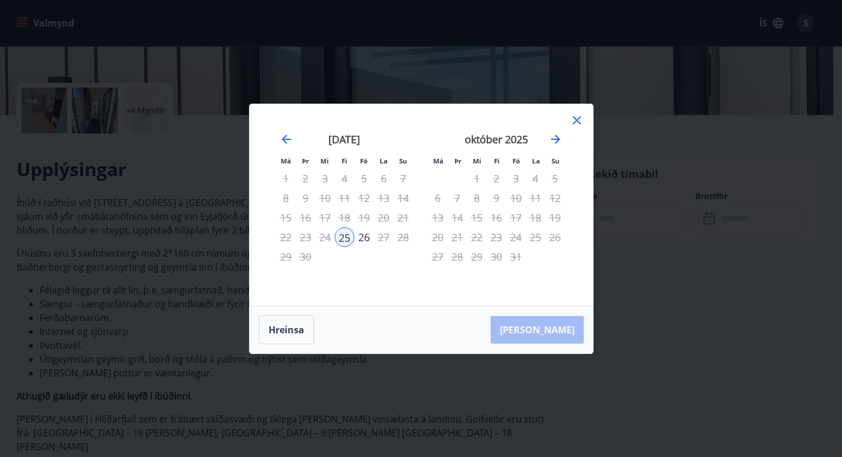
click at [288, 238] on div "22" at bounding box center [286, 237] width 20 height 20
click at [290, 324] on button "Hreinsa" at bounding box center [286, 329] width 55 height 29
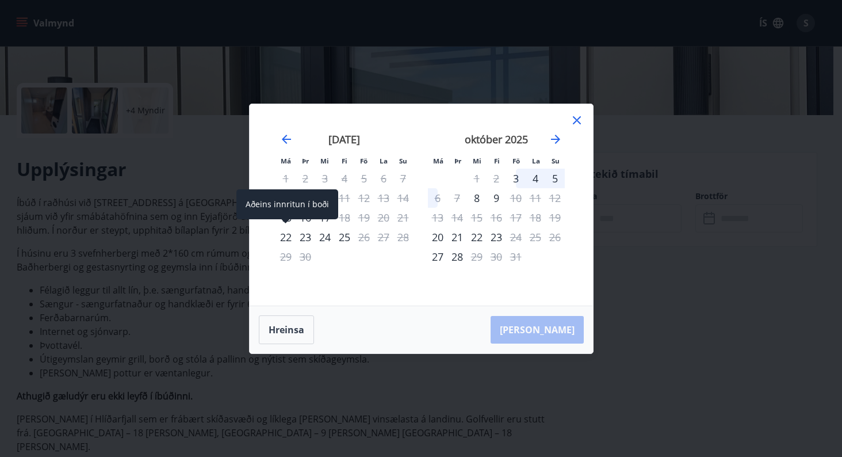
click at [287, 236] on div "22" at bounding box center [286, 237] width 20 height 20
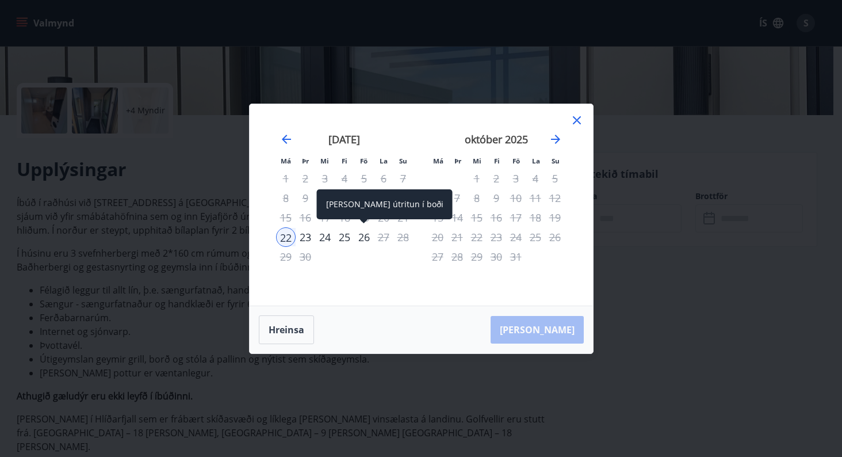
click at [359, 236] on div "26" at bounding box center [364, 237] width 20 height 20
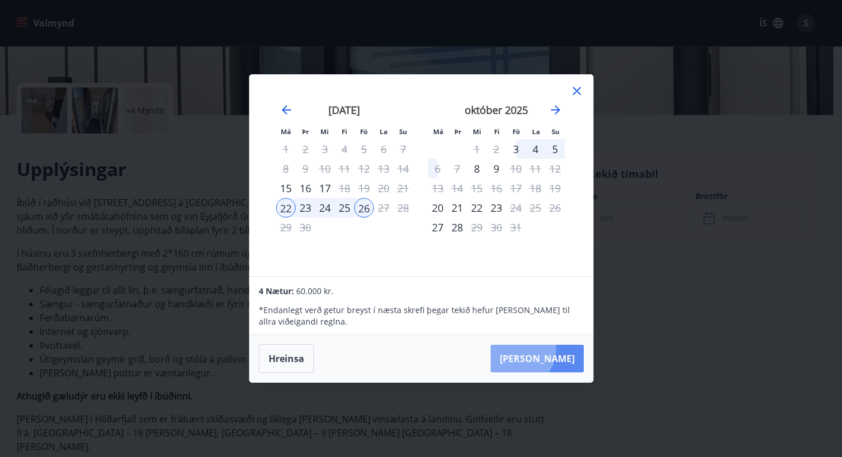
click at [554, 349] on button "Taka Frá" at bounding box center [537, 359] width 93 height 28
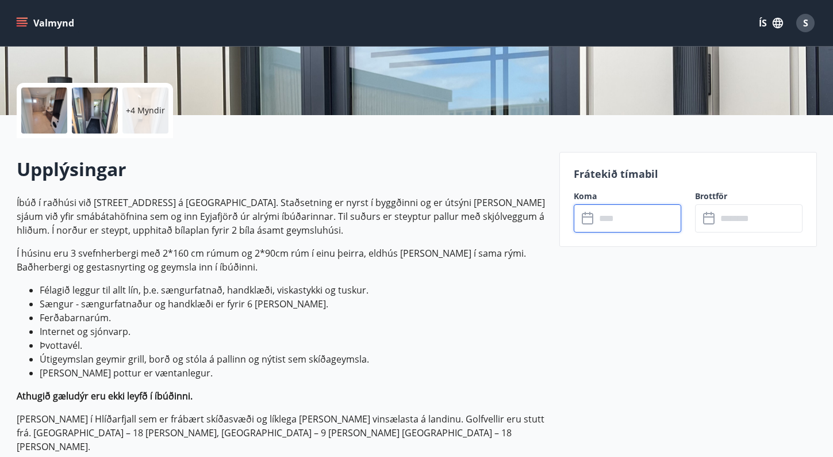
type input "******"
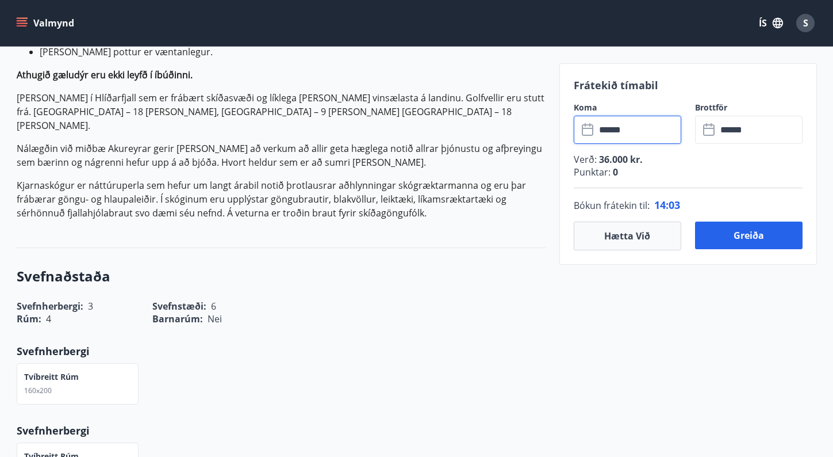
scroll to position [0, 0]
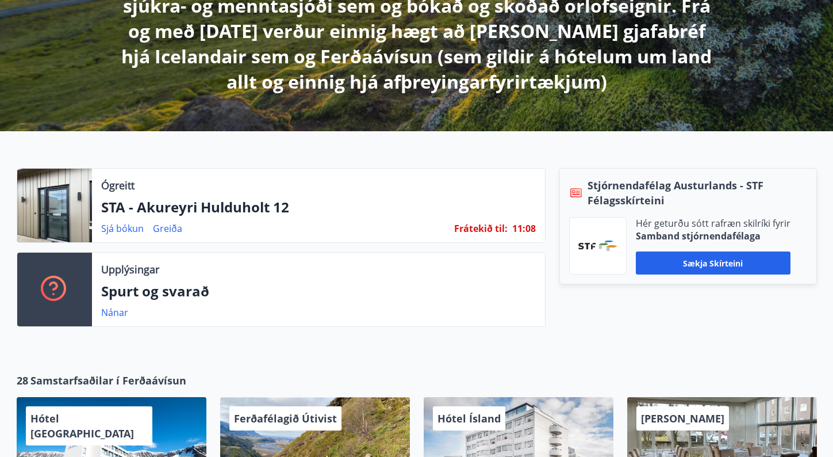
scroll to position [320, 0]
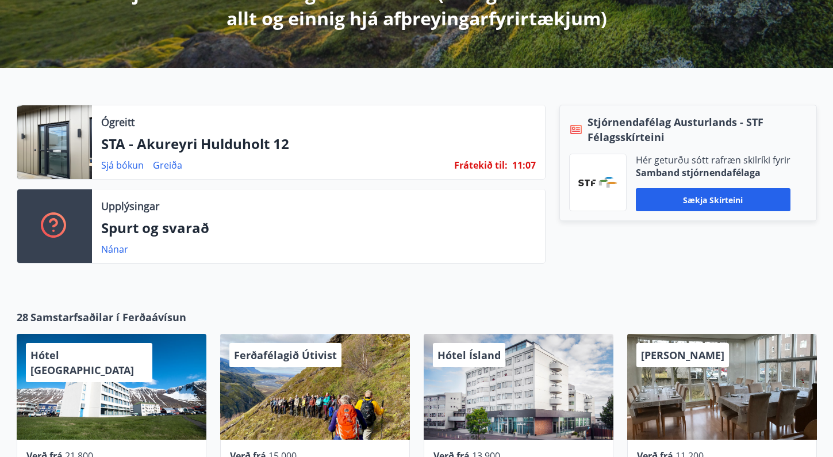
click at [61, 154] on div at bounding box center [54, 142] width 75 height 74
click at [115, 110] on div "Ógreitt STA - Akureyri Hulduholt 12 Sjá bókun Greiða Frátekið til : 11 : 05" at bounding box center [318, 142] width 453 height 74
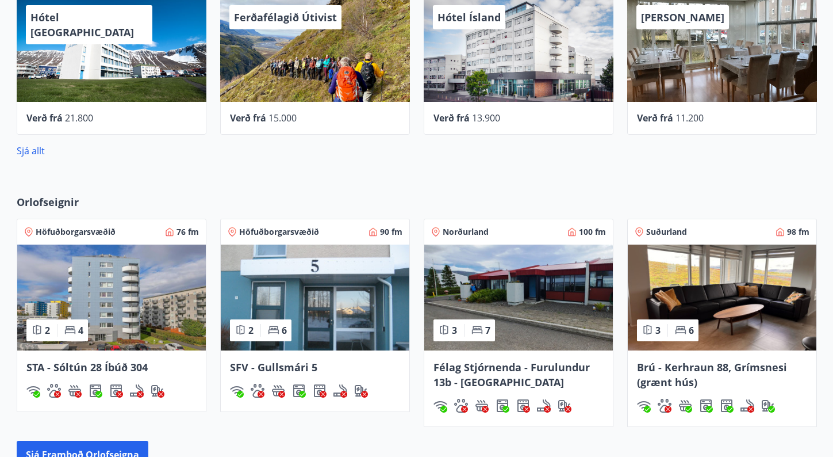
scroll to position [663, 0]
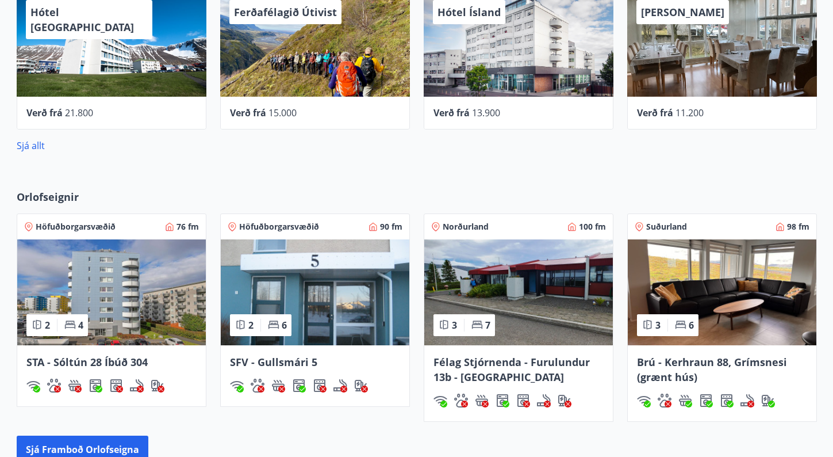
click at [50, 433] on div "Orlofseignir Höfuðborgarsvæðið 76 fm 2 4 STA - Sóltún 28 Íbúð 304 Höfuðborgarsv…" at bounding box center [417, 326] width 828 height 274
click at [51, 439] on button "Sjá framboð orlofseigna" at bounding box center [83, 449] width 132 height 28
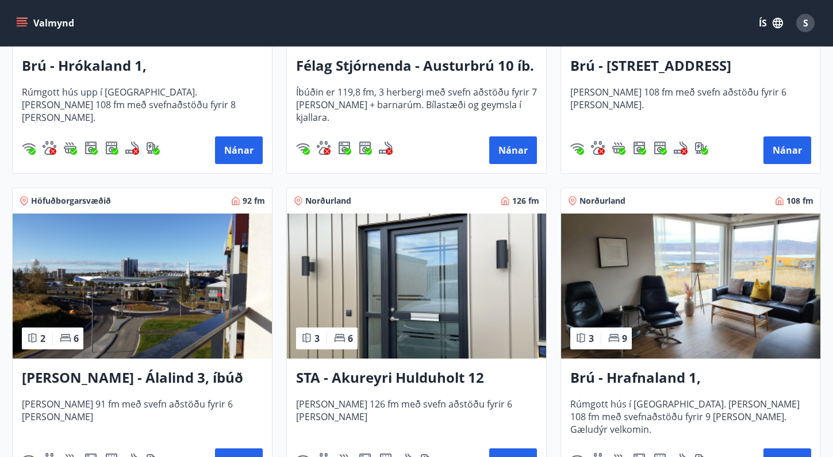
scroll to position [456, 0]
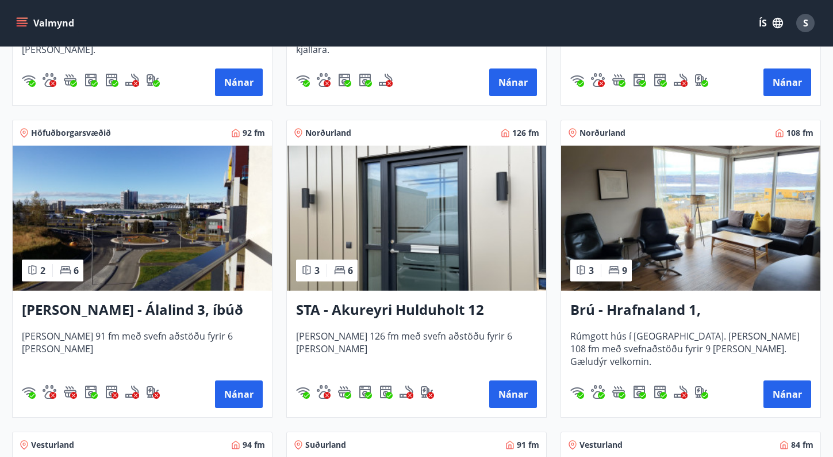
click at [431, 222] on img at bounding box center [416, 218] width 259 height 145
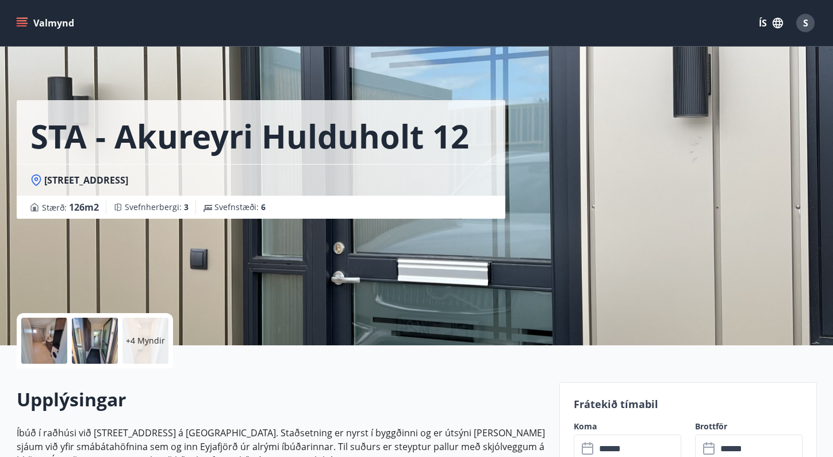
click at [35, 342] on div at bounding box center [44, 340] width 46 height 46
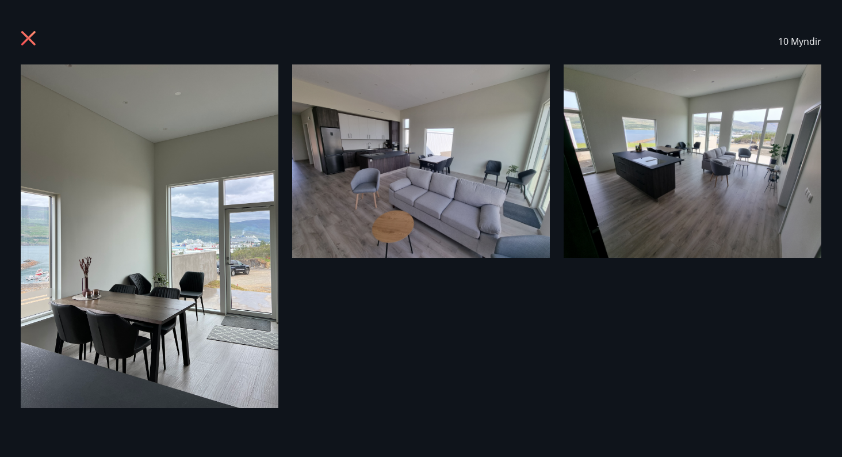
click at [27, 38] on icon at bounding box center [28, 38] width 3 height 3
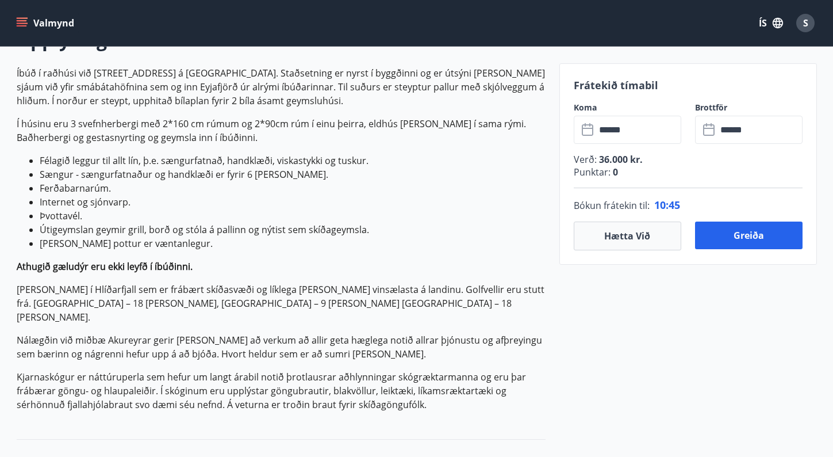
scroll to position [354, 0]
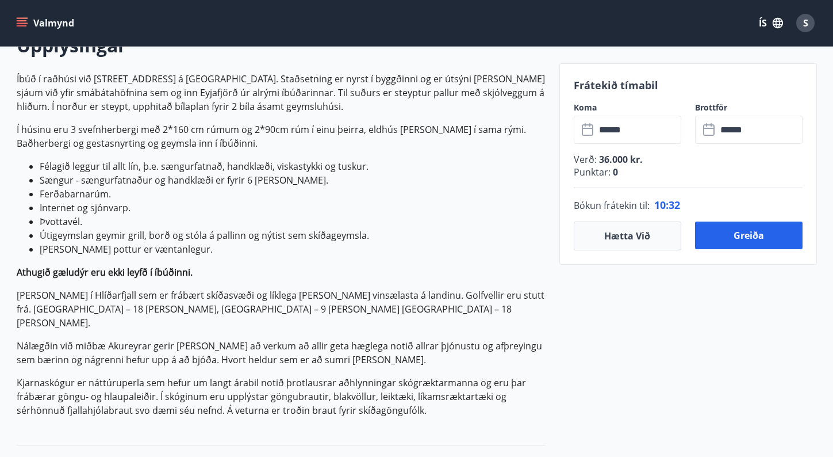
click at [83, 247] on li "Heitur pottur er væntanlegur." at bounding box center [293, 249] width 506 height 14
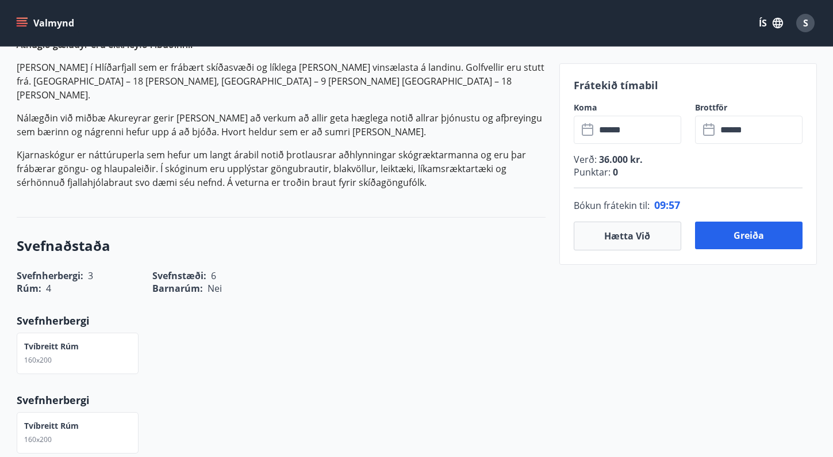
scroll to position [584, 0]
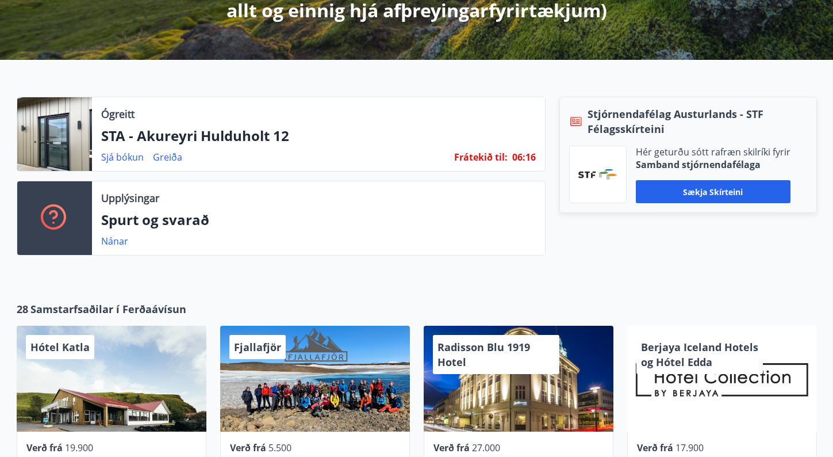
scroll to position [330, 0]
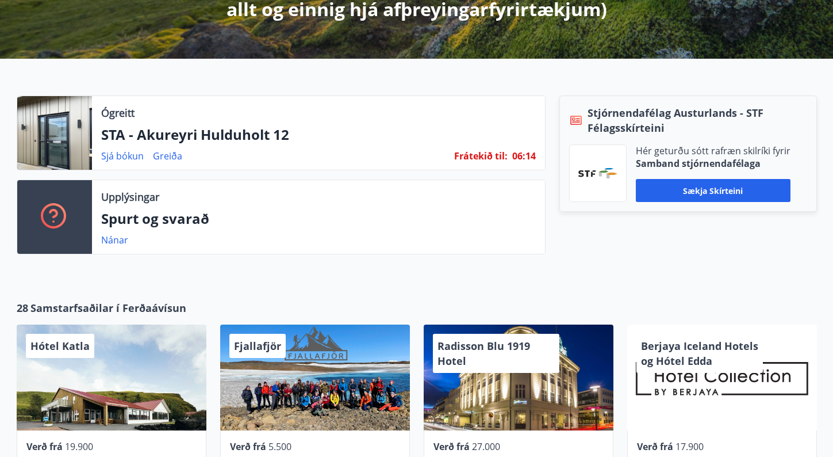
click at [163, 140] on p "STA - Akureyri Hulduholt 12" at bounding box center [318, 135] width 435 height 20
click at [116, 114] on p "Ógreitt" at bounding box center [117, 112] width 33 height 15
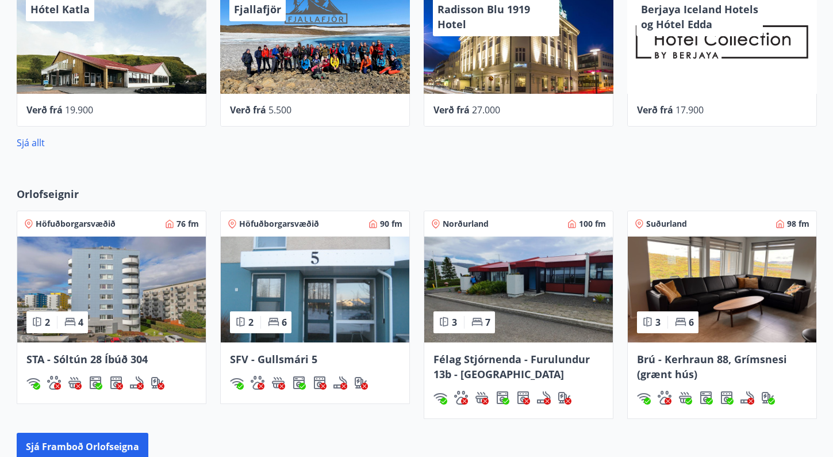
scroll to position [705, 0]
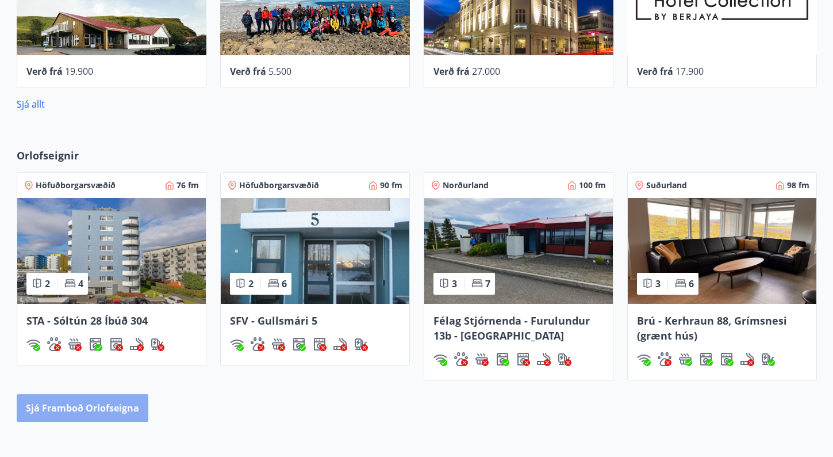
click at [81, 405] on button "Sjá framboð orlofseigna" at bounding box center [83, 408] width 132 height 28
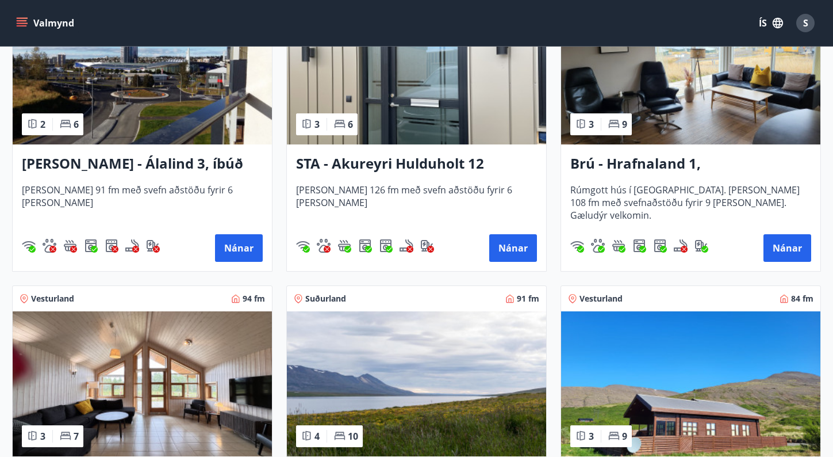
click at [457, 149] on div "STA - Akureyri Hulduholt 12 [PERSON_NAME] 126 fm með svefn aðstöðu fyrir 6 [PER…" at bounding box center [416, 207] width 259 height 127
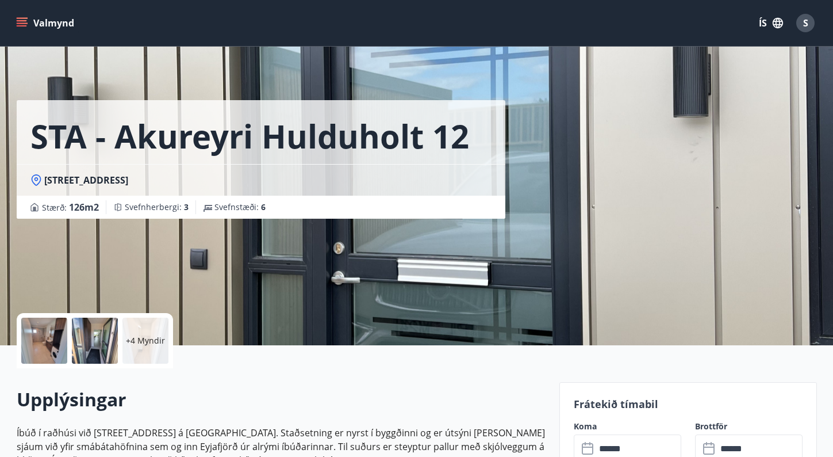
click at [37, 336] on div at bounding box center [44, 340] width 46 height 46
